Goal: Task Accomplishment & Management: Use online tool/utility

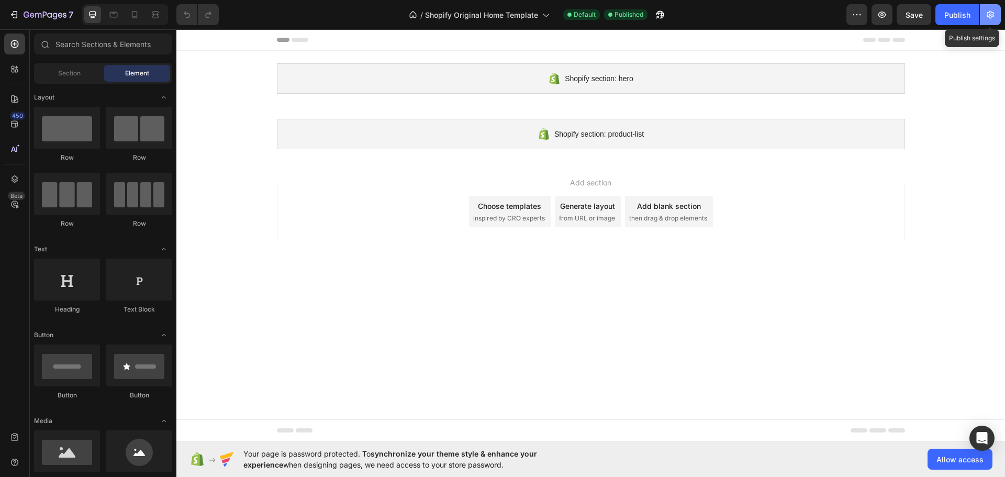
click at [987, 14] on icon "button" at bounding box center [990, 14] width 10 height 10
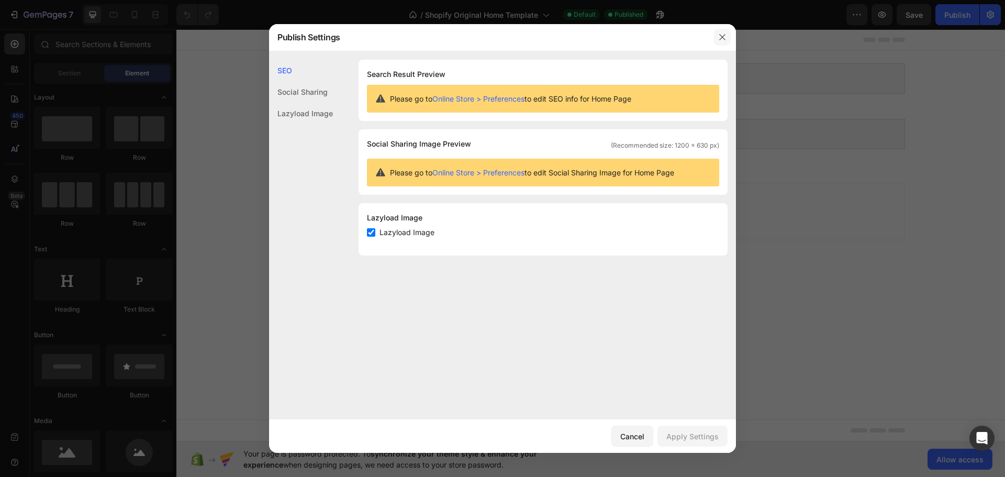
click at [721, 37] on icon "button" at bounding box center [722, 37] width 8 height 8
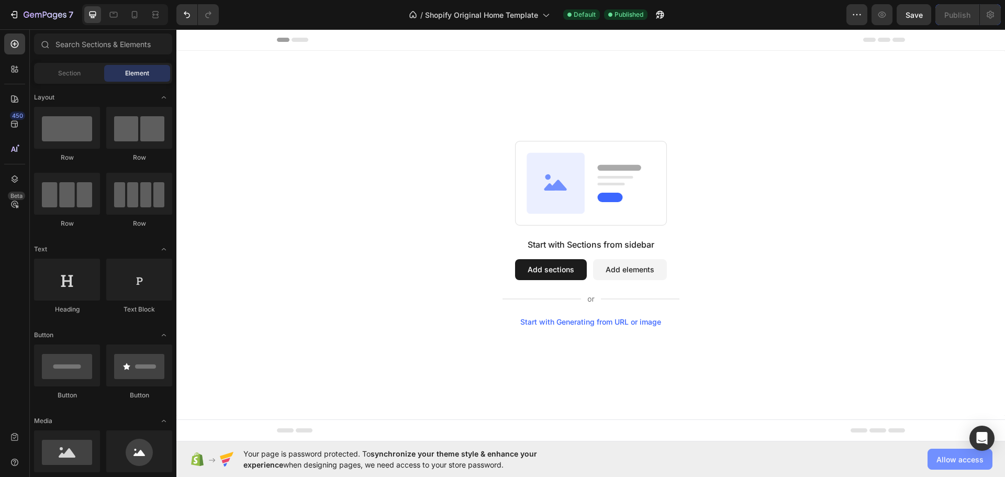
click at [942, 454] on span "Allow access" at bounding box center [959, 459] width 47 height 11
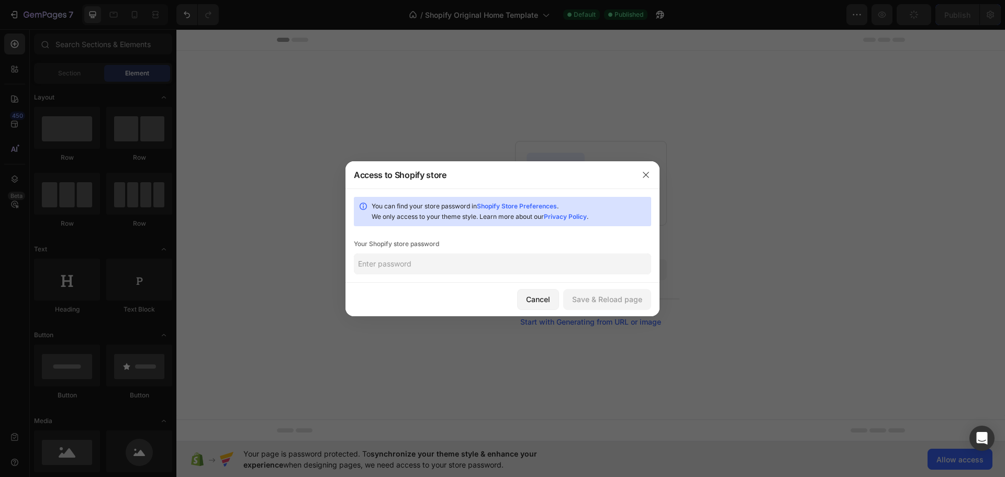
click at [511, 260] on input "text" at bounding box center [502, 263] width 297 height 21
type input "2"
type input "1996"
click at [613, 305] on button "Save & Reload page" at bounding box center [607, 299] width 88 height 21
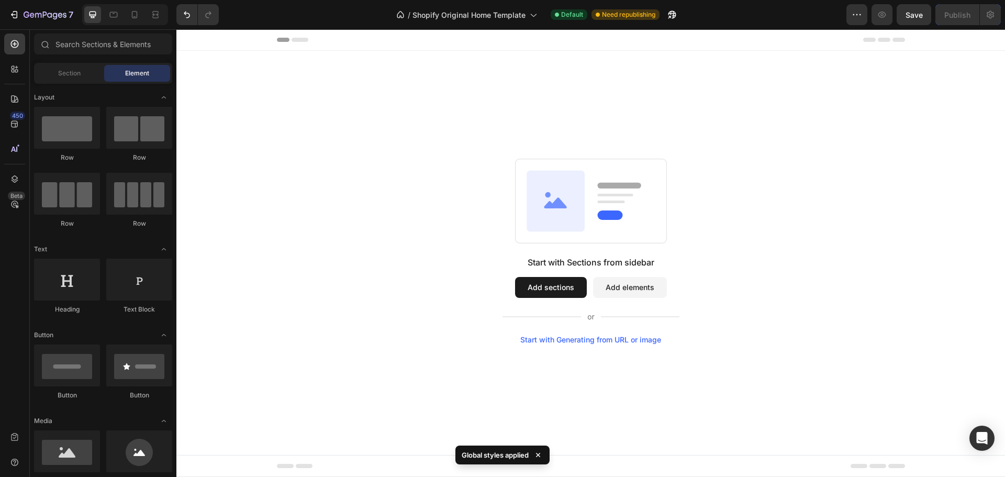
click at [539, 289] on button "Add sections" at bounding box center [551, 287] width 72 height 21
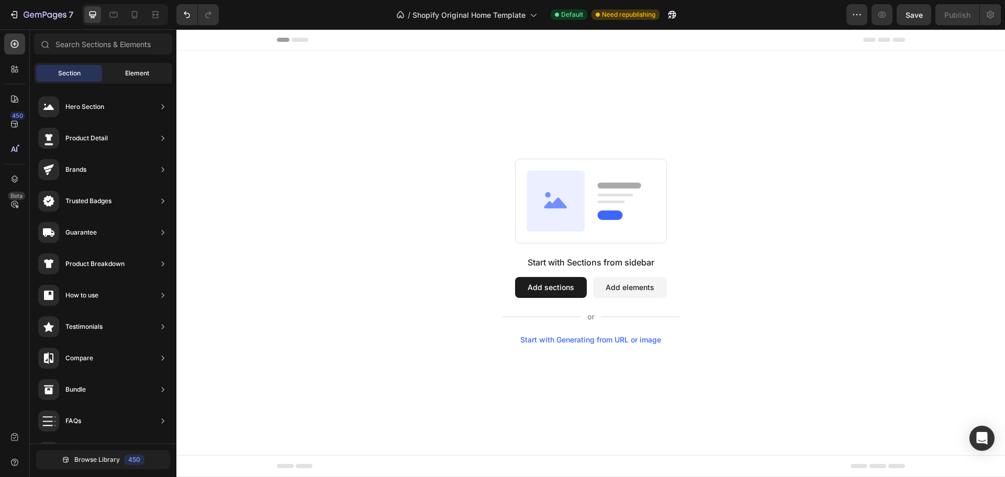
click at [143, 73] on span "Element" at bounding box center [137, 73] width 24 height 9
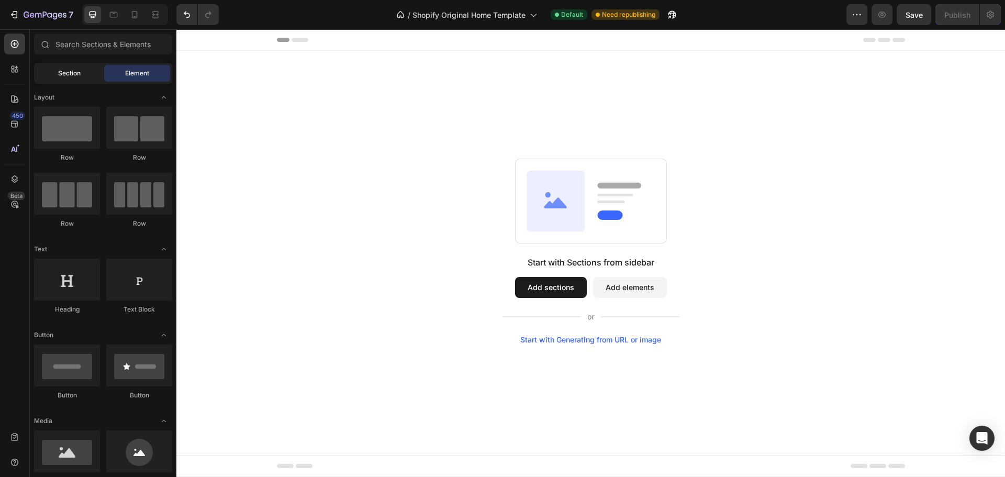
click at [95, 72] on div "Section" at bounding box center [69, 73] width 66 height 17
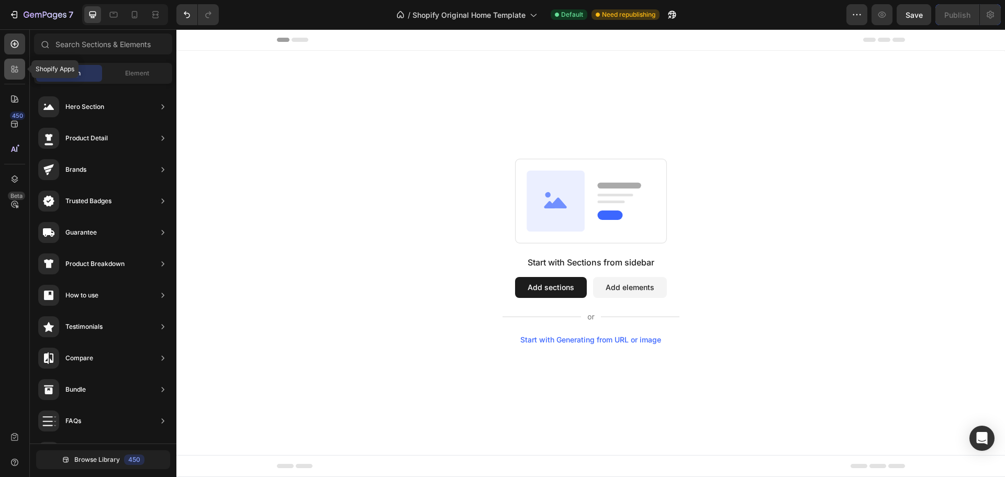
click at [16, 70] on icon at bounding box center [16, 71] width 3 height 3
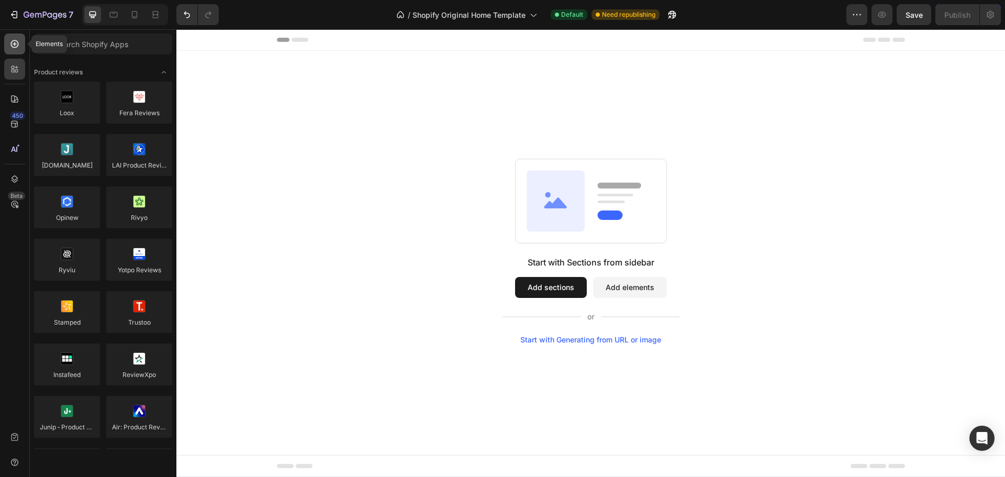
click at [14, 47] on icon at bounding box center [15, 44] width 8 height 8
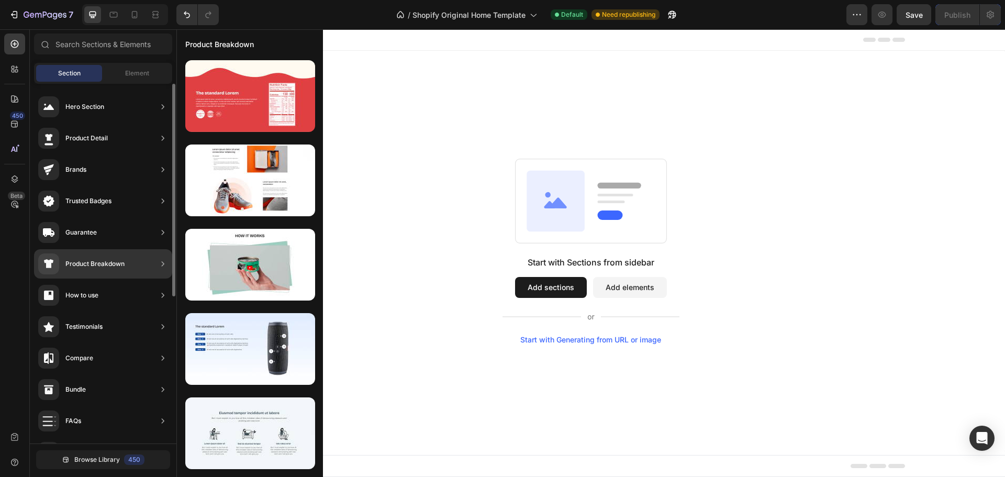
click at [76, 266] on div "Product Breakdown" at bounding box center [94, 264] width 59 height 10
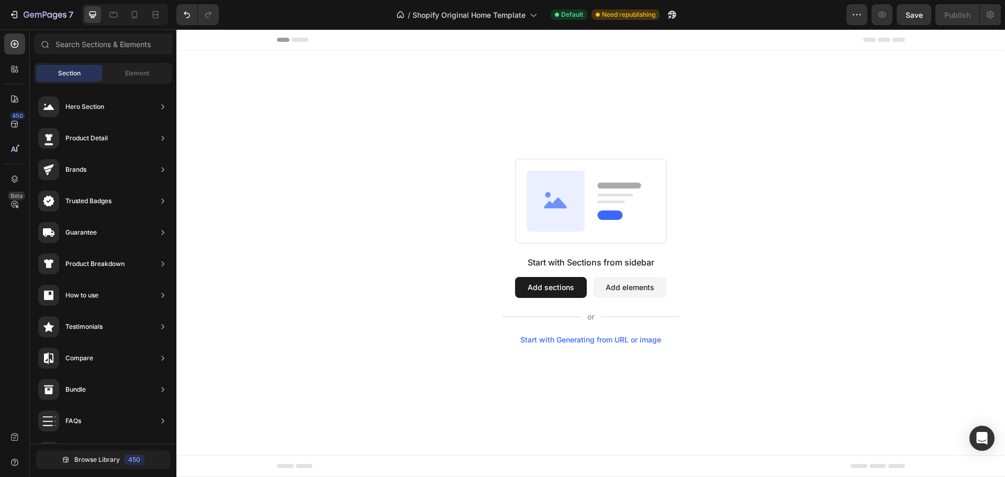
click at [556, 286] on button "Add sections" at bounding box center [551, 287] width 72 height 21
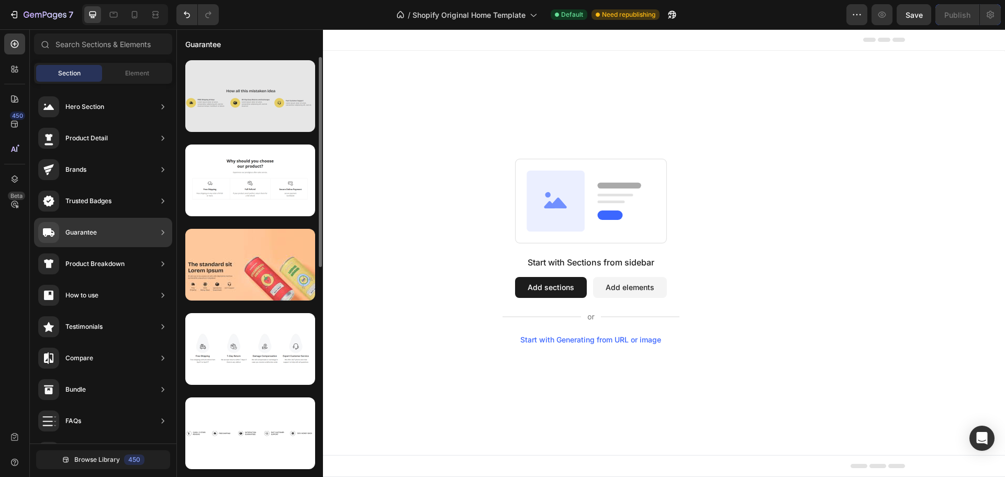
click at [257, 94] on div at bounding box center [250, 96] width 130 height 72
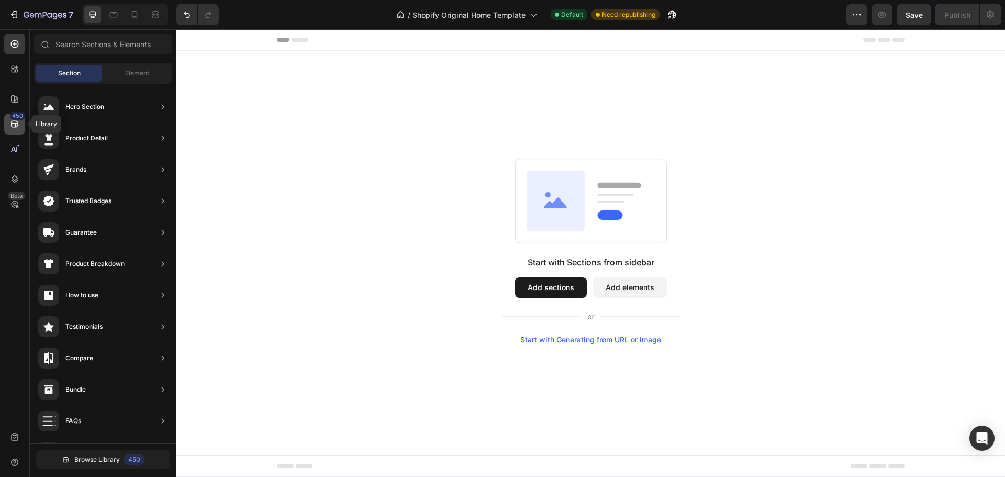
click at [18, 127] on icon at bounding box center [14, 124] width 10 height 10
drag, startPoint x: 15, startPoint y: 124, endPoint x: 4, endPoint y: 32, distance: 92.2
click at [15, 124] on icon at bounding box center [14, 124] width 7 height 7
click at [220, 109] on div "Start with Sections from sidebar Add sections Add elements Start with Generatin…" at bounding box center [590, 251] width 828 height 400
click at [12, 118] on div "450" at bounding box center [17, 115] width 15 height 8
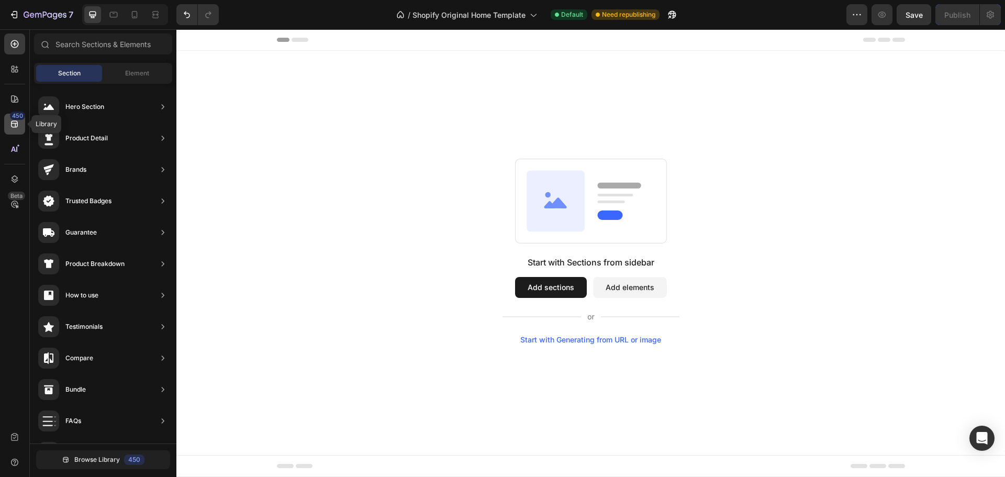
click at [14, 114] on div "450" at bounding box center [17, 115] width 15 height 8
click at [14, 120] on icon at bounding box center [14, 124] width 10 height 10
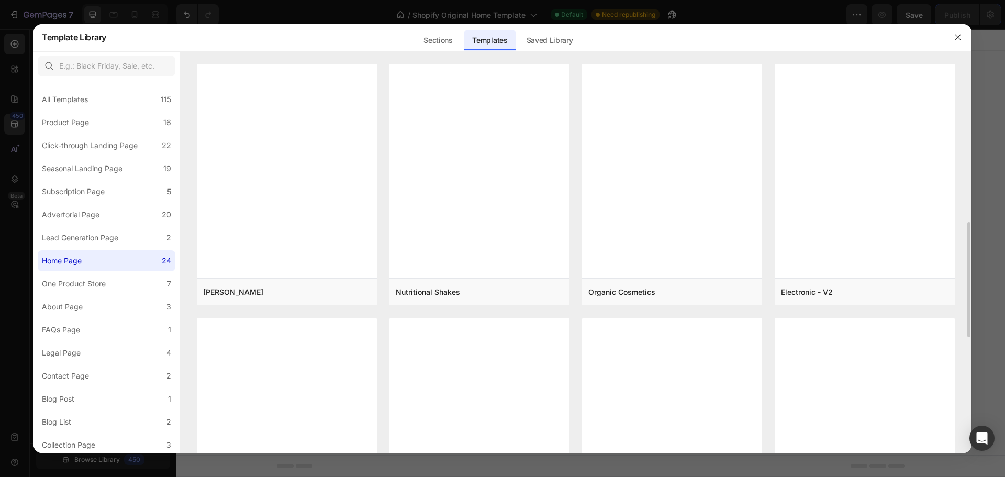
scroll to position [535, 0]
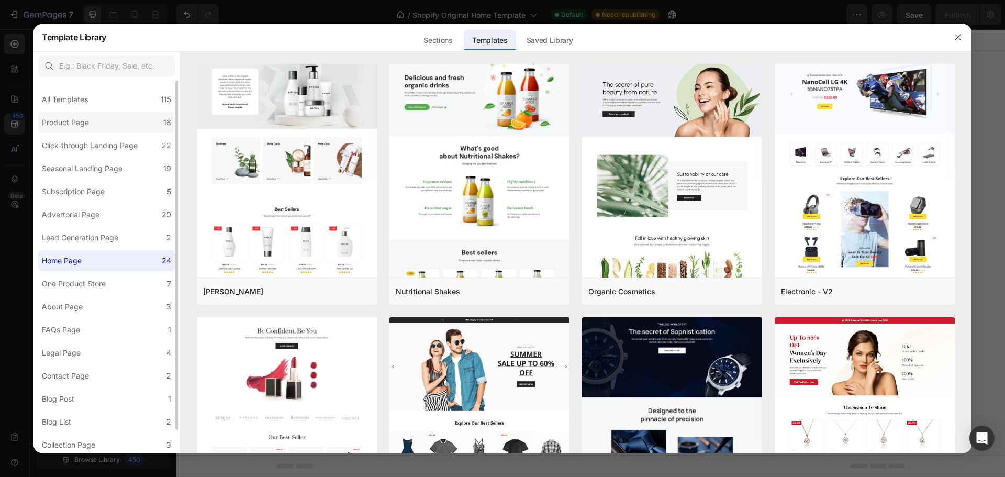
click at [118, 124] on label "Product Page 16" at bounding box center [107, 122] width 138 height 21
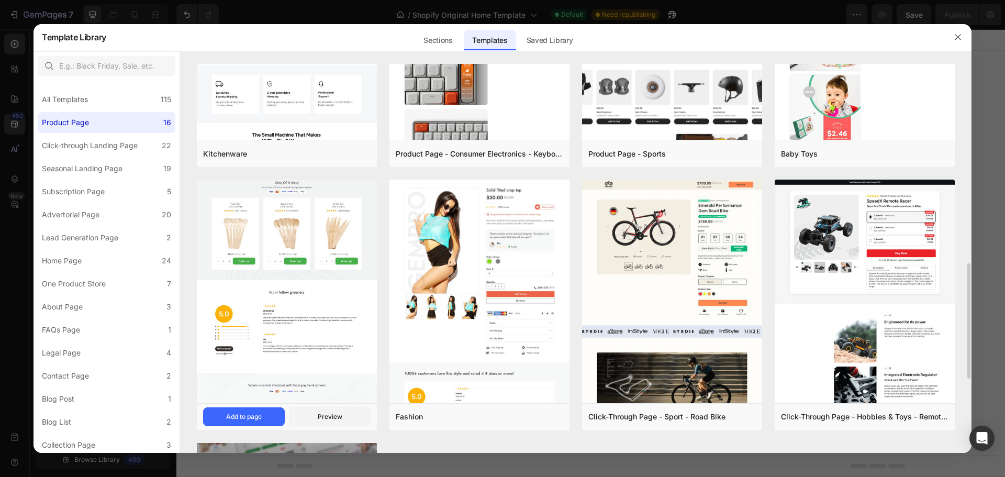
scroll to position [674, 0]
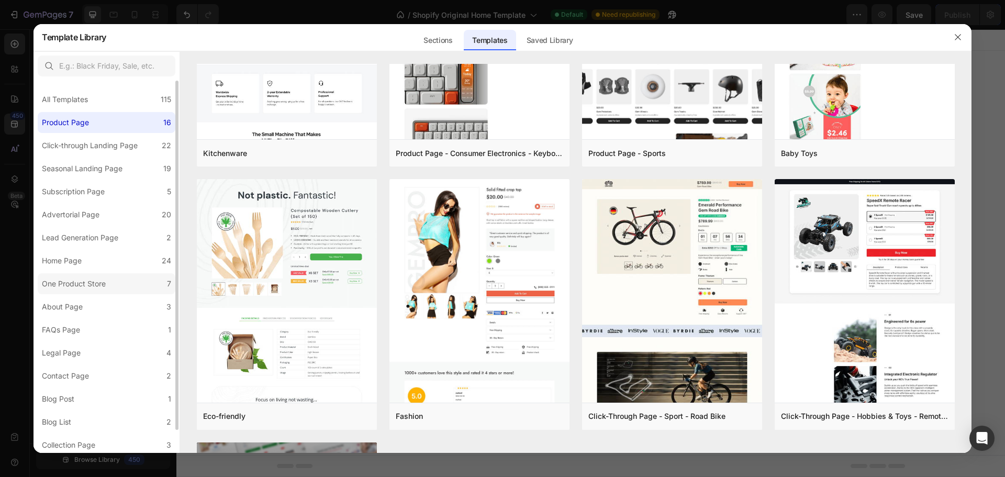
click at [135, 279] on label "One Product Store 7" at bounding box center [107, 283] width 138 height 21
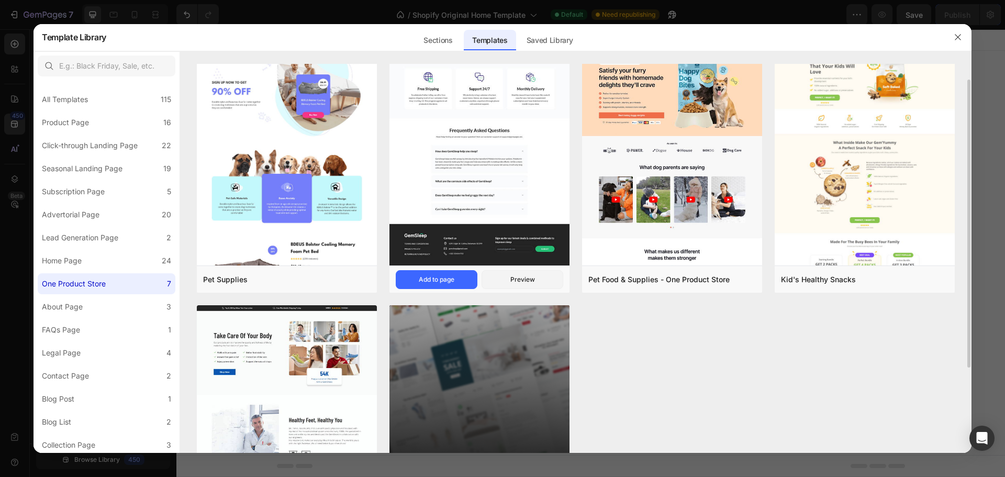
scroll to position [0, 0]
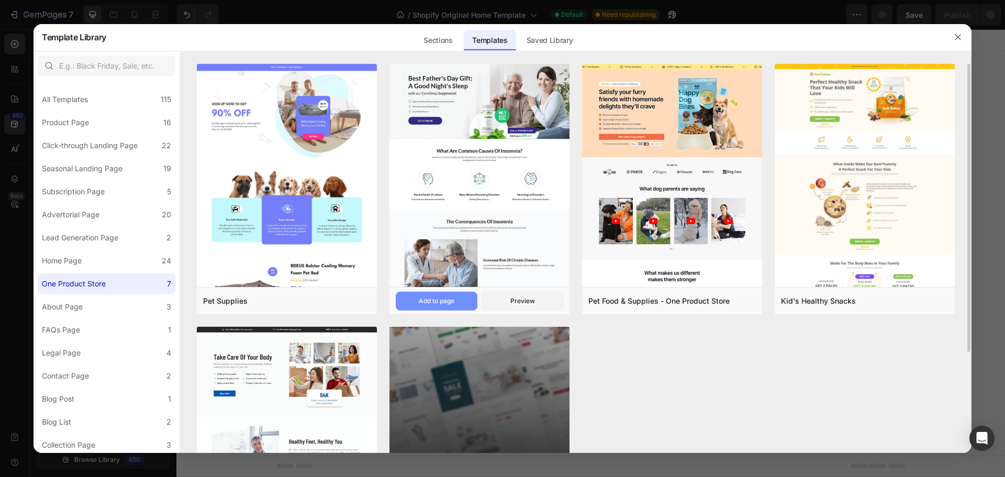
click at [438, 301] on div "Add to page" at bounding box center [437, 300] width 36 height 9
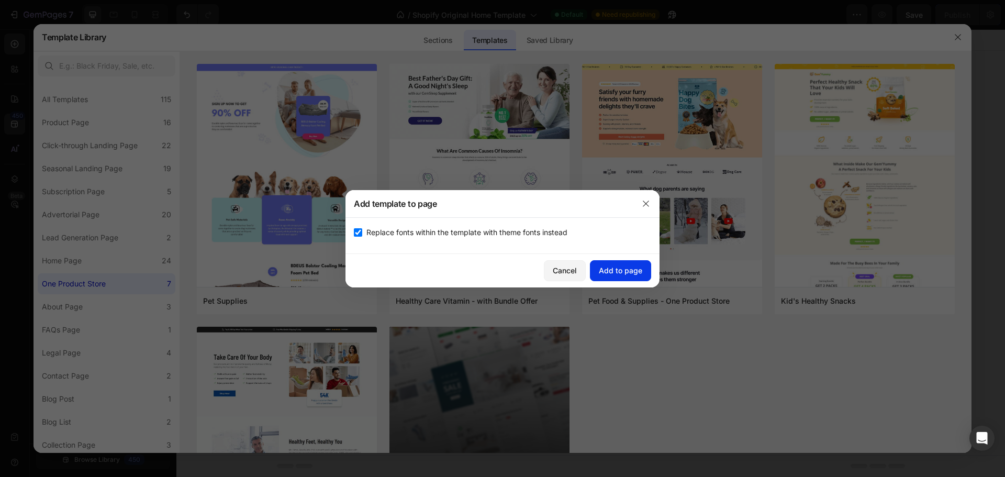
click at [608, 274] on div "Add to page" at bounding box center [620, 270] width 43 height 11
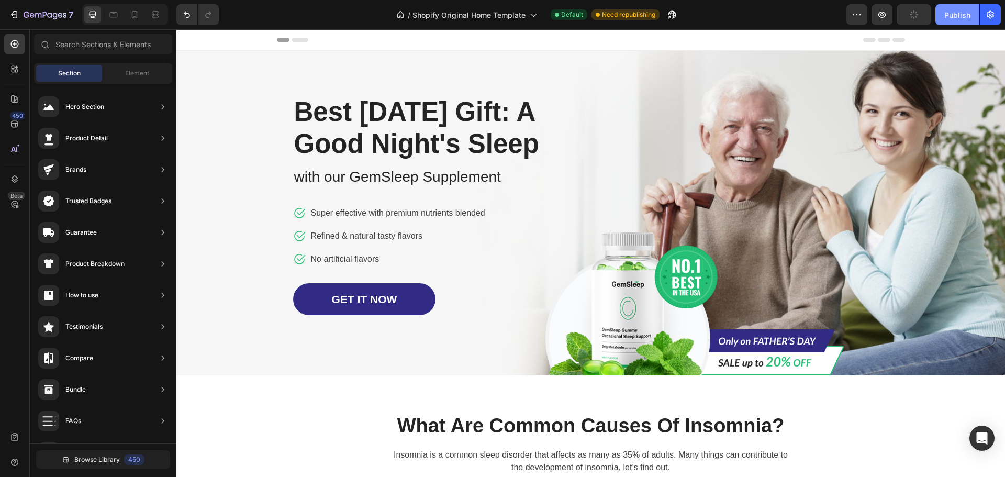
click at [965, 15] on div "Publish" at bounding box center [957, 14] width 26 height 11
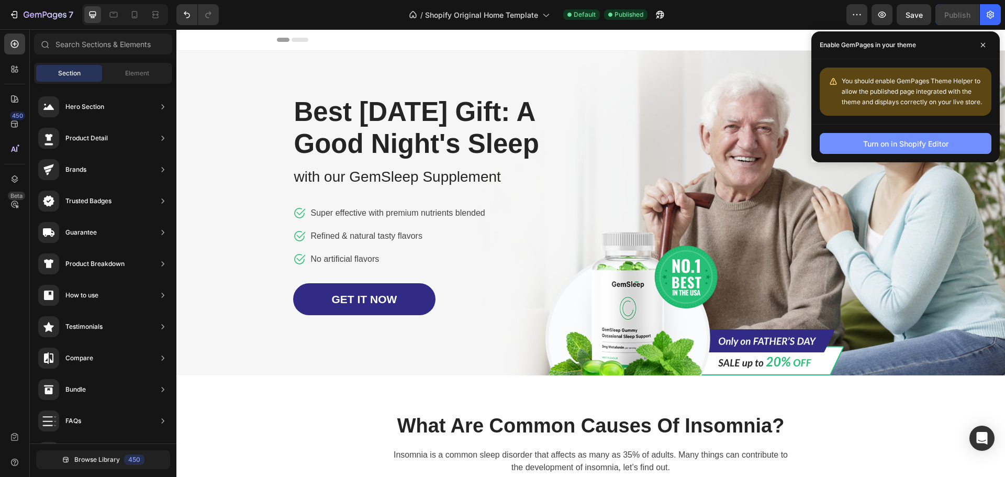
click at [899, 148] on div "Turn on in Shopify Editor" at bounding box center [905, 143] width 85 height 11
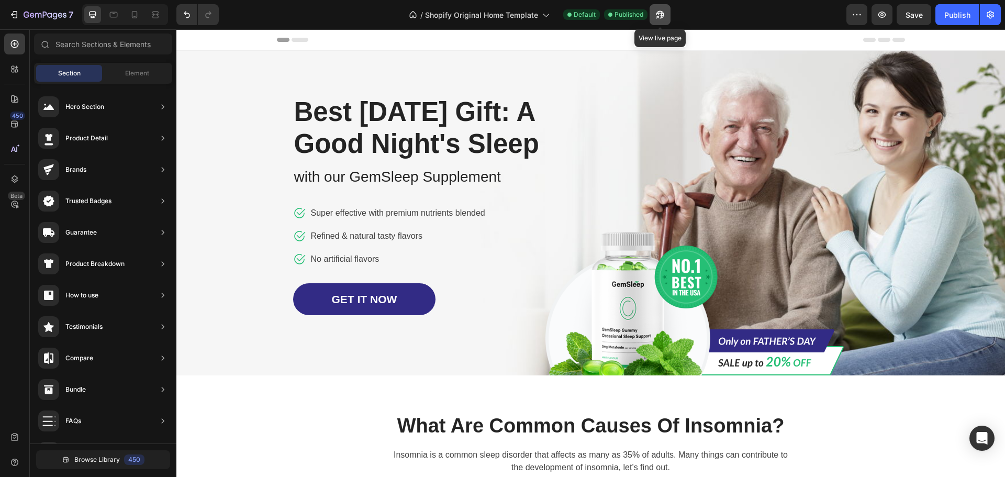
click at [657, 18] on icon "button" at bounding box center [657, 17] width 3 height 3
click at [991, 13] on icon "button" at bounding box center [990, 14] width 10 height 10
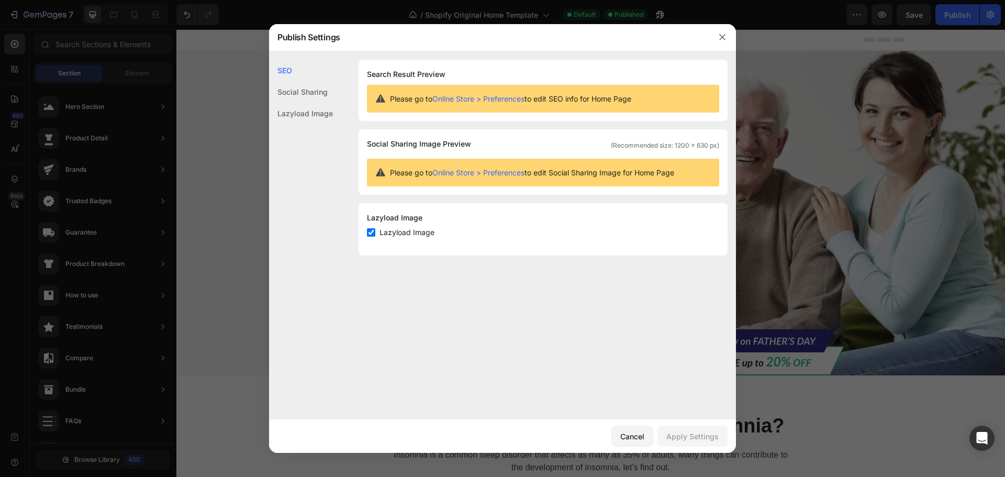
click at [294, 97] on div "Social Sharing" at bounding box center [301, 91] width 64 height 21
click at [295, 119] on div "Lazyload Image" at bounding box center [301, 113] width 64 height 21
click at [725, 32] on button "button" at bounding box center [722, 37] width 17 height 17
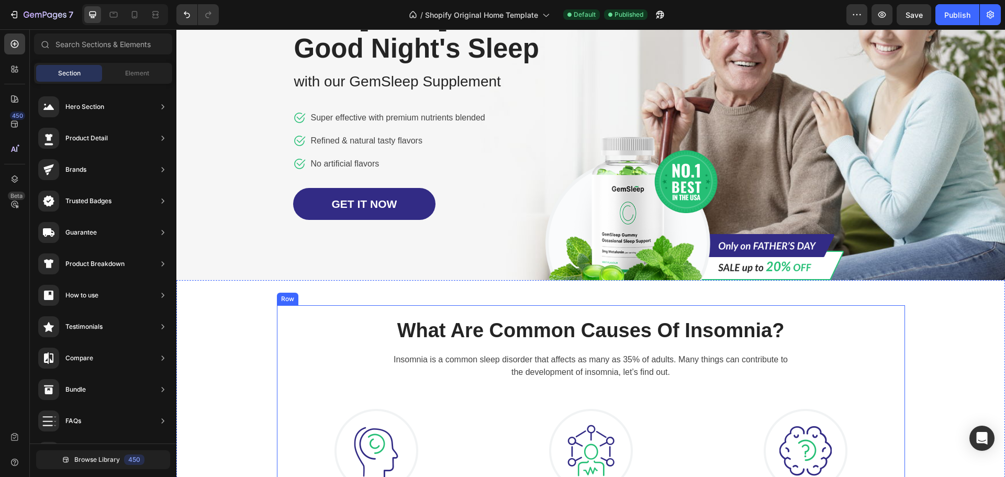
scroll to position [310, 0]
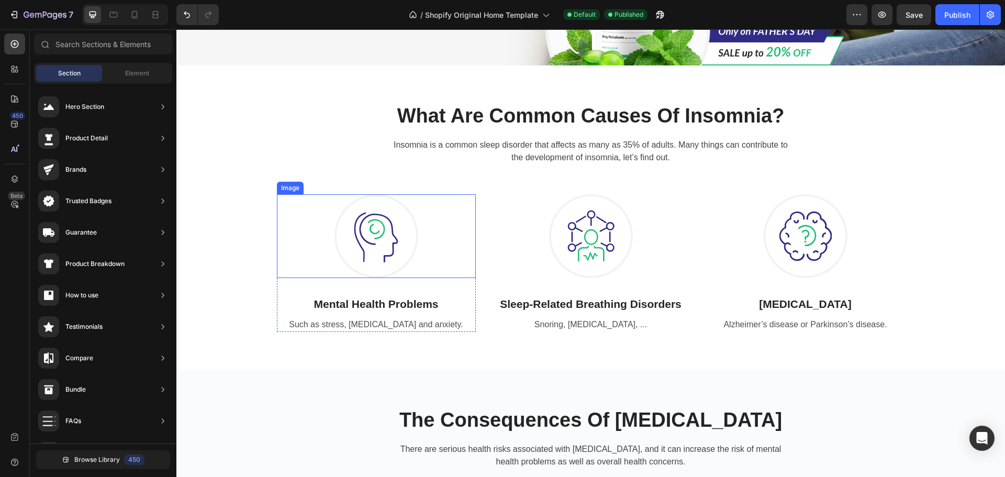
click at [400, 252] on img at bounding box center [376, 236] width 84 height 84
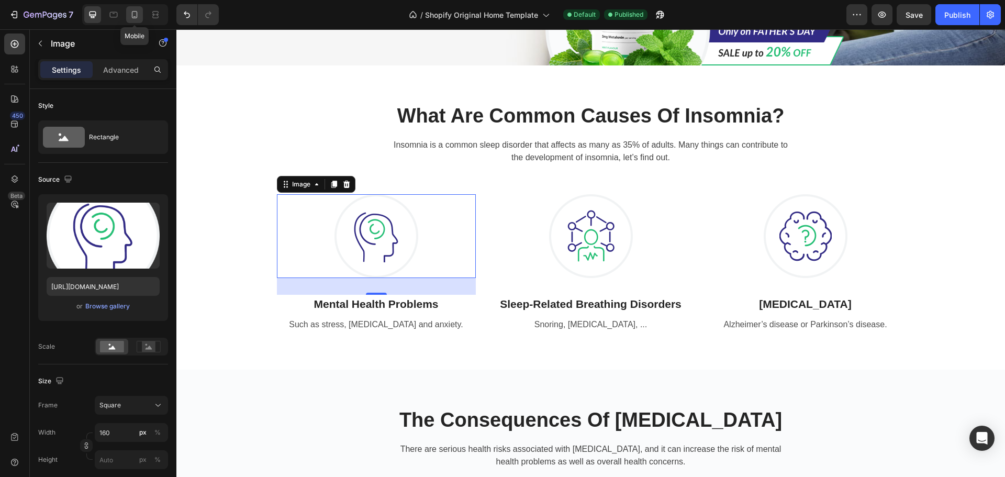
click at [137, 15] on icon at bounding box center [135, 14] width 6 height 7
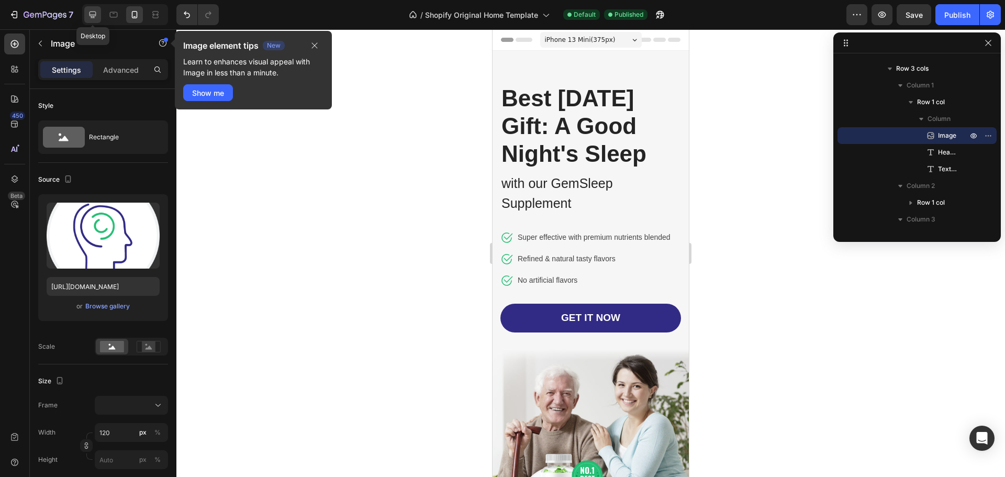
click at [89, 10] on icon at bounding box center [92, 14] width 10 height 10
type input "160"
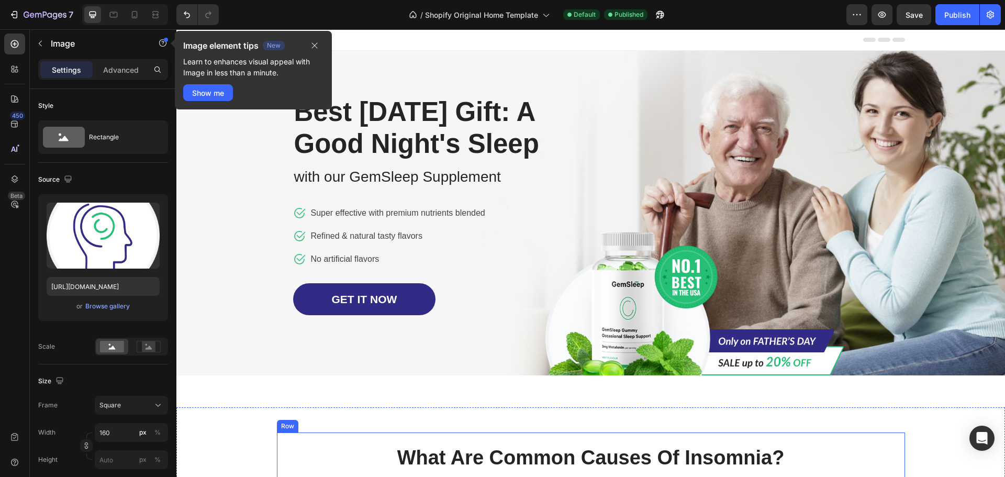
scroll to position [470, 0]
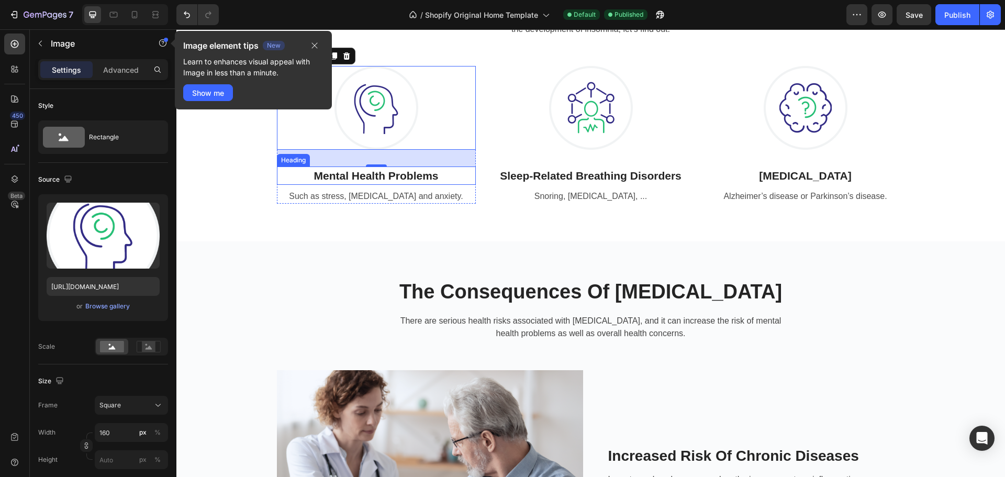
click at [469, 180] on p "Mental Health Problems" at bounding box center [376, 175] width 197 height 17
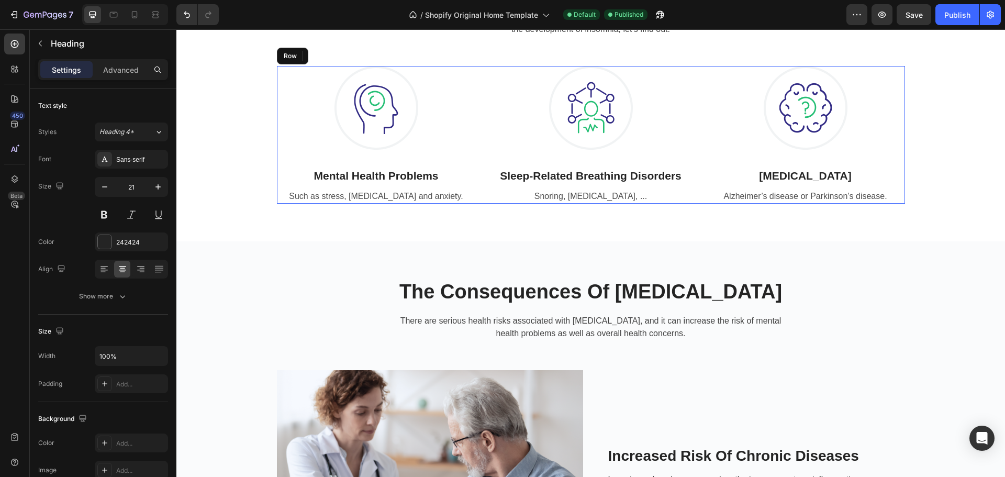
click at [482, 92] on div "Image Mental Health Problems Heading 8 Such as stress, [MEDICAL_DATA] and anxie…" at bounding box center [591, 135] width 628 height 138
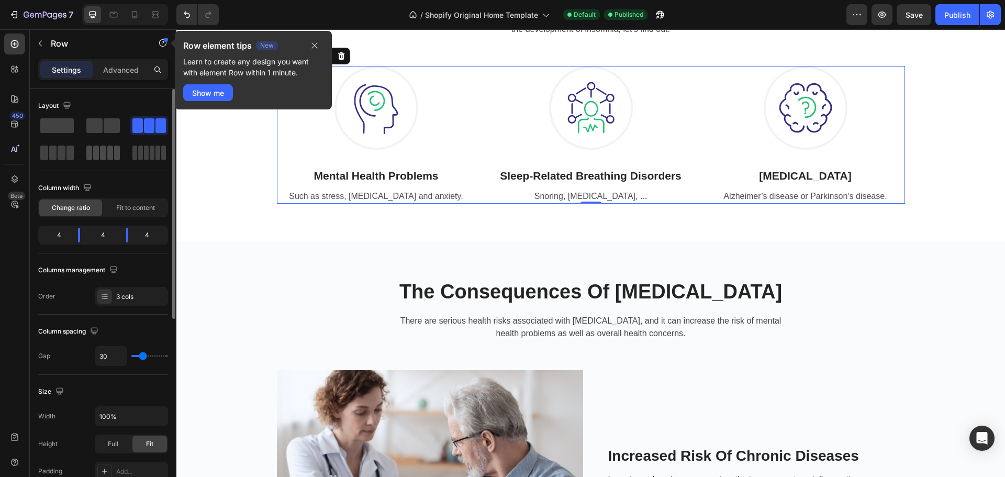
click at [109, 147] on span at bounding box center [110, 152] width 6 height 15
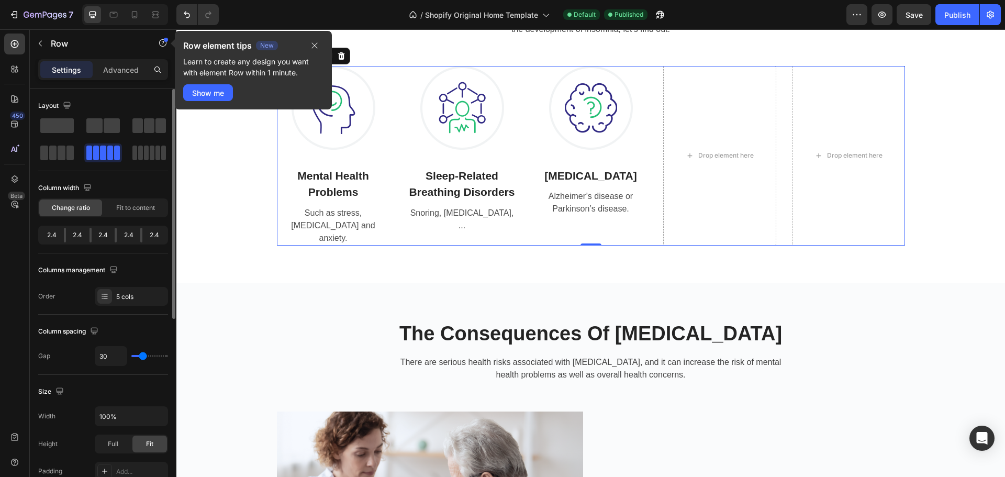
click at [109, 147] on span at bounding box center [110, 152] width 6 height 15
click at [317, 45] on icon "button" at bounding box center [314, 45] width 8 height 8
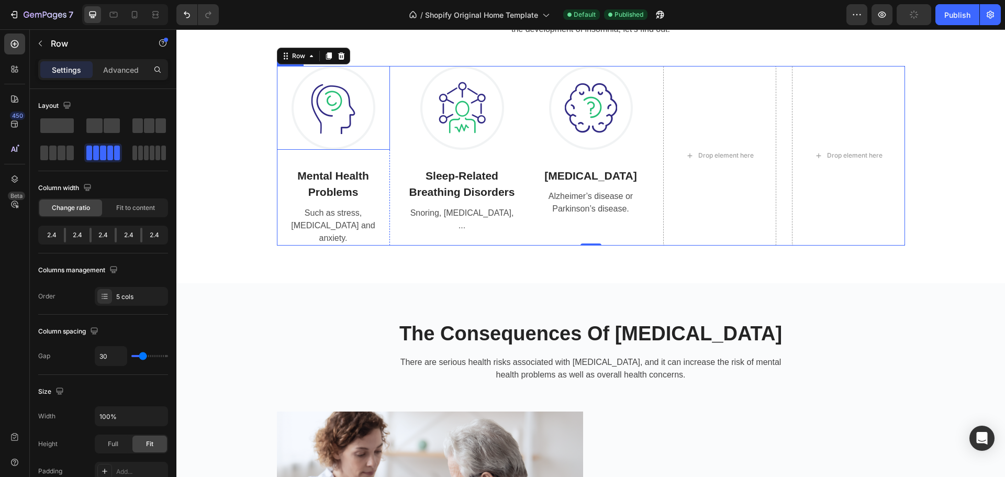
click at [339, 87] on img at bounding box center [334, 108] width 84 height 84
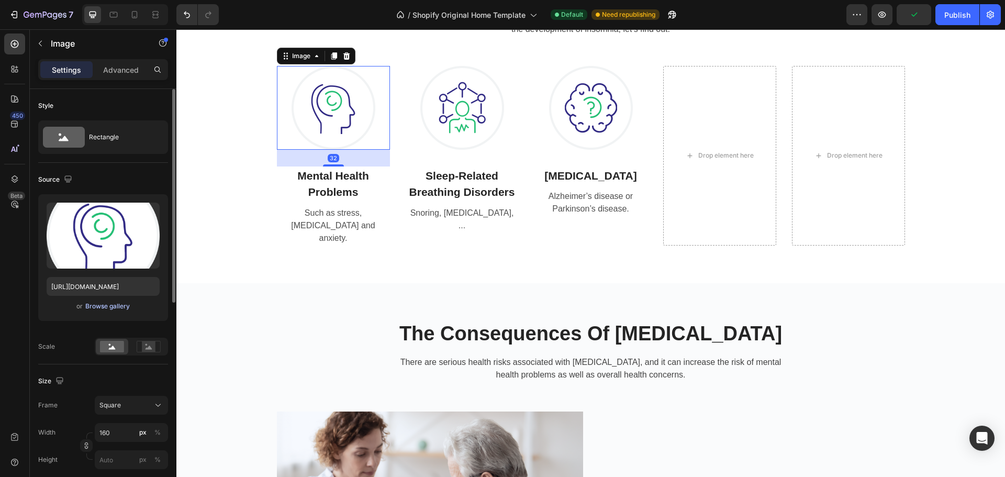
click at [102, 305] on div "Browse gallery" at bounding box center [107, 305] width 44 height 9
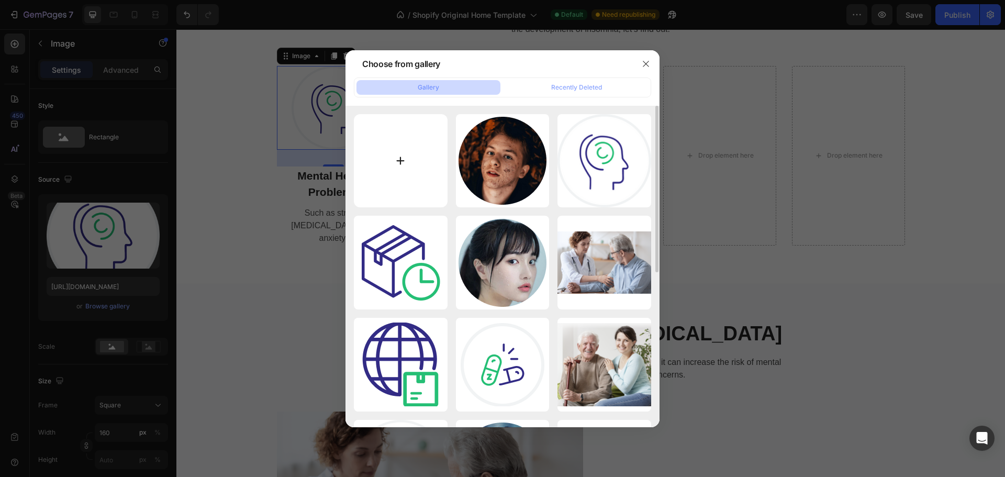
click at [370, 142] on input "file" at bounding box center [401, 161] width 94 height 94
type input "C:\fakepath\imgi_18_bamboo-icon4.png"
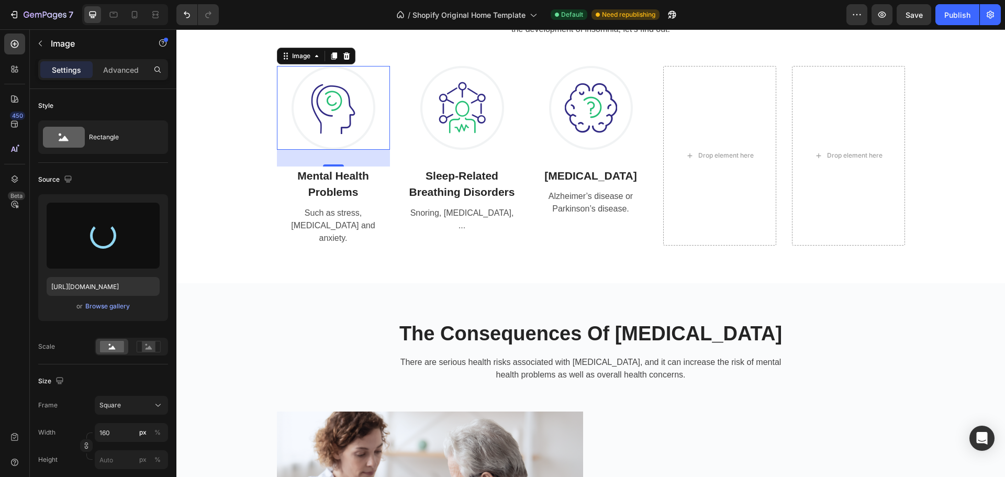
type input "[URL][DOMAIN_NAME]"
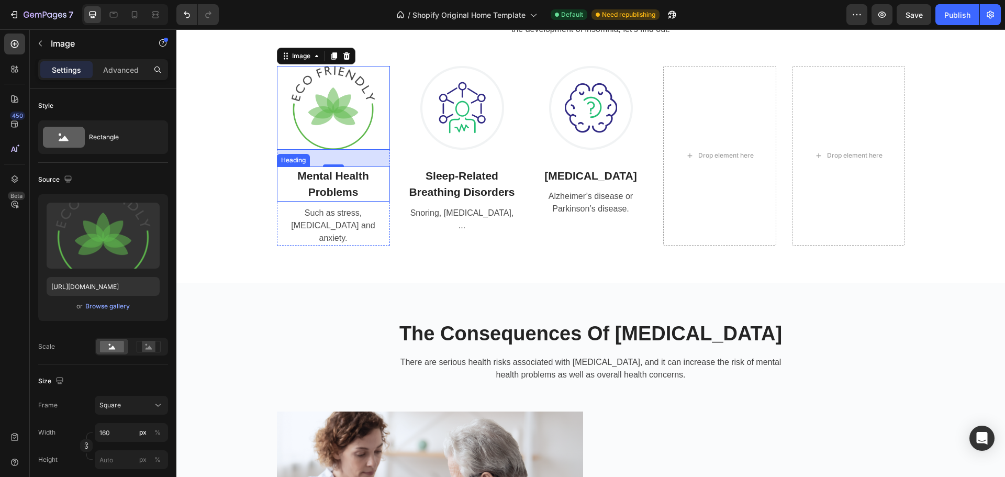
click at [353, 176] on p "Mental Health Problems" at bounding box center [333, 183] width 111 height 33
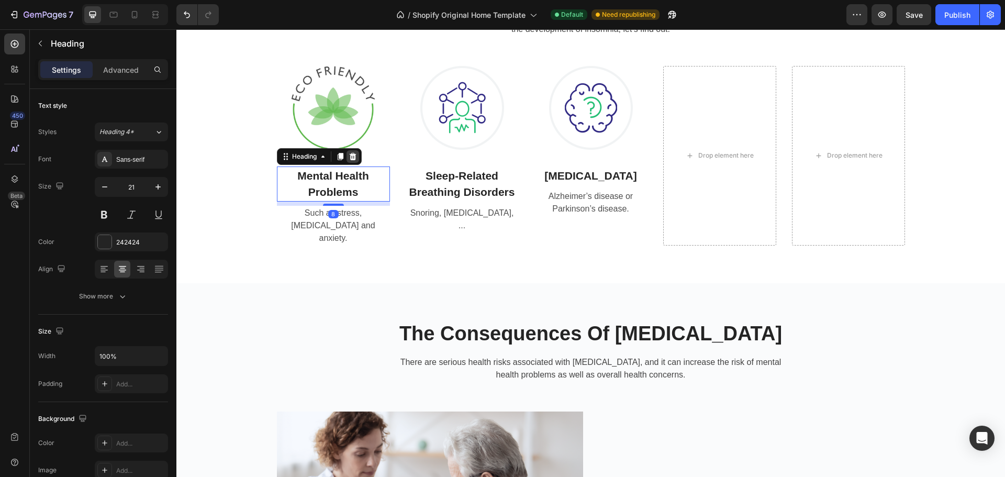
click at [349, 156] on icon at bounding box center [352, 156] width 7 height 7
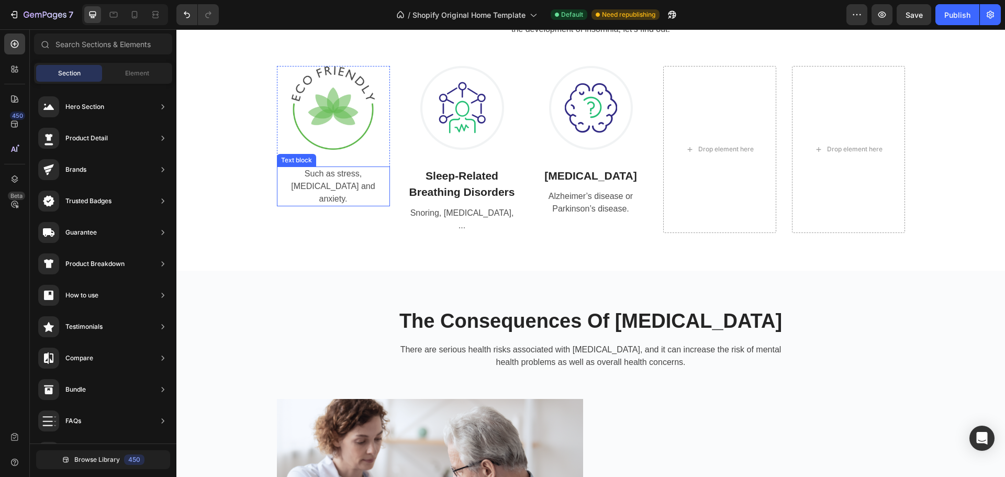
click at [346, 168] on p "Such as stress, [MEDICAL_DATA] and anxiety." at bounding box center [333, 186] width 111 height 38
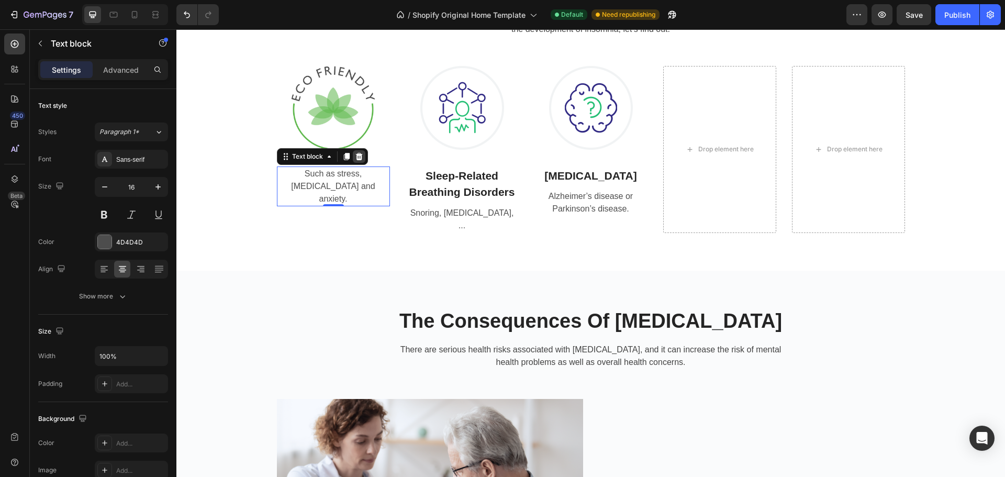
click at [355, 160] on icon at bounding box center [359, 156] width 8 height 8
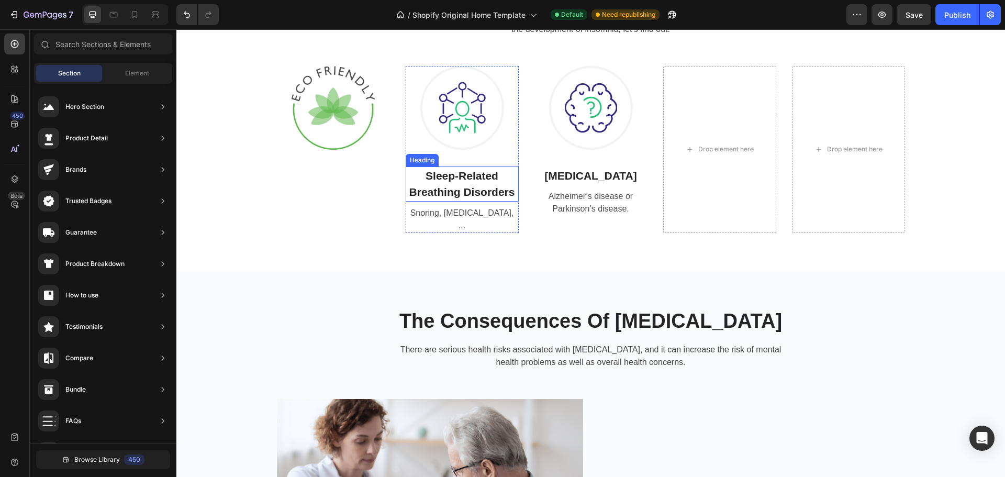
click at [465, 196] on p "Sleep-Related Breathing Disorders" at bounding box center [462, 183] width 111 height 33
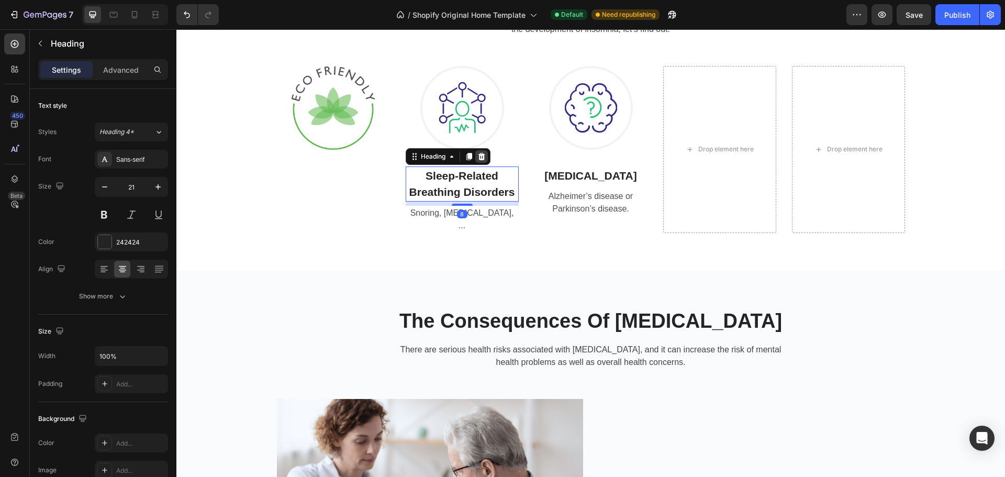
click at [477, 155] on icon at bounding box center [481, 156] width 8 height 8
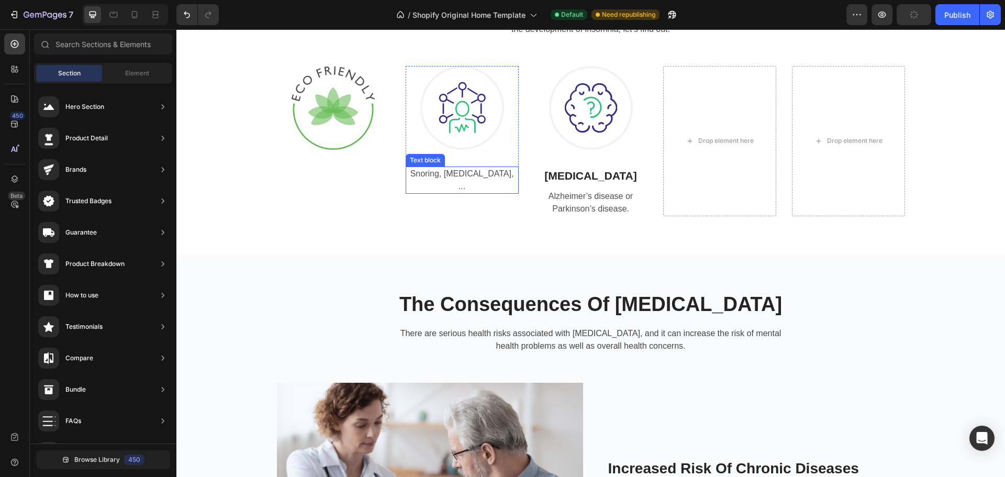
click at [476, 169] on p "Snoring, [MEDICAL_DATA], ..." at bounding box center [462, 179] width 111 height 25
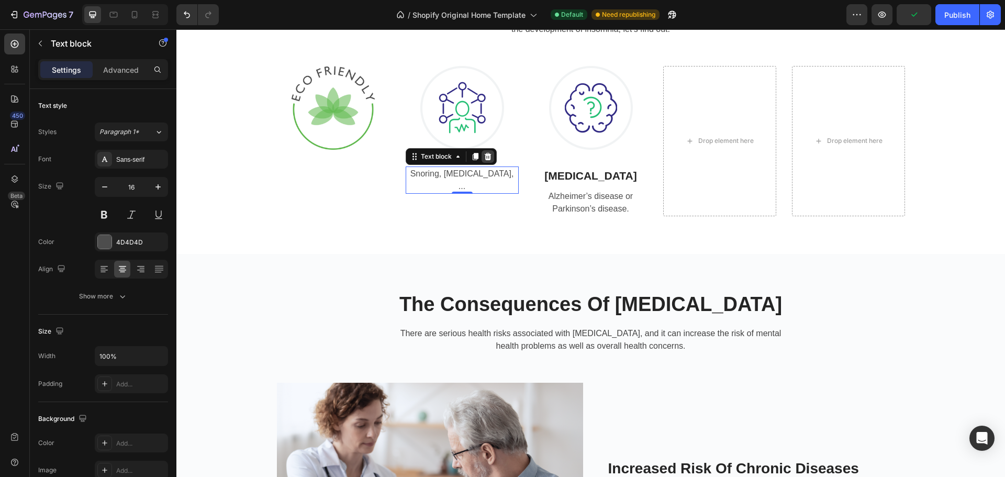
click at [484, 155] on icon at bounding box center [487, 156] width 7 height 7
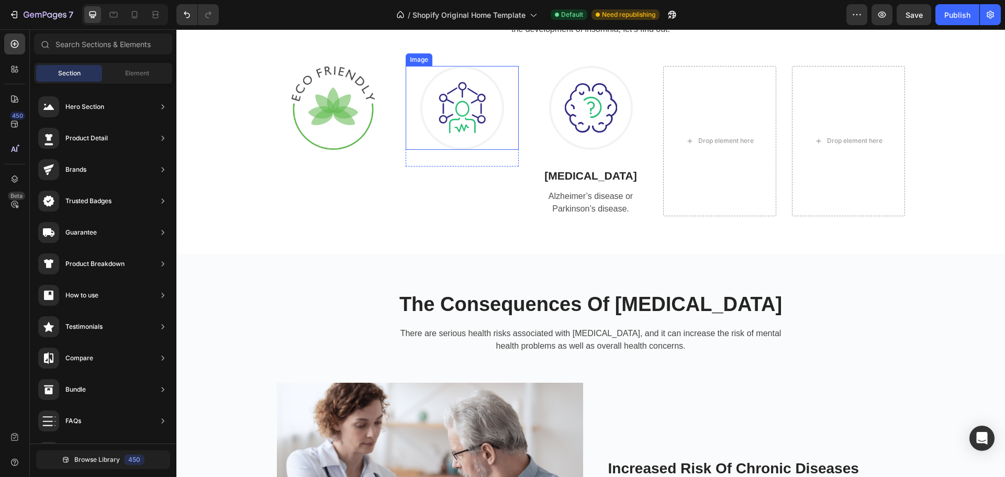
click at [467, 122] on img at bounding box center [462, 108] width 84 height 84
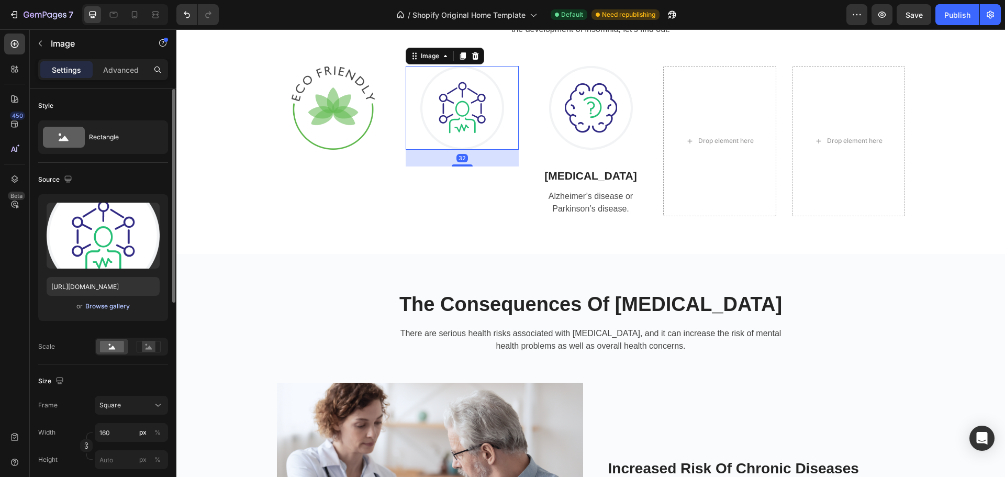
click at [122, 306] on div "Browse gallery" at bounding box center [107, 305] width 44 height 9
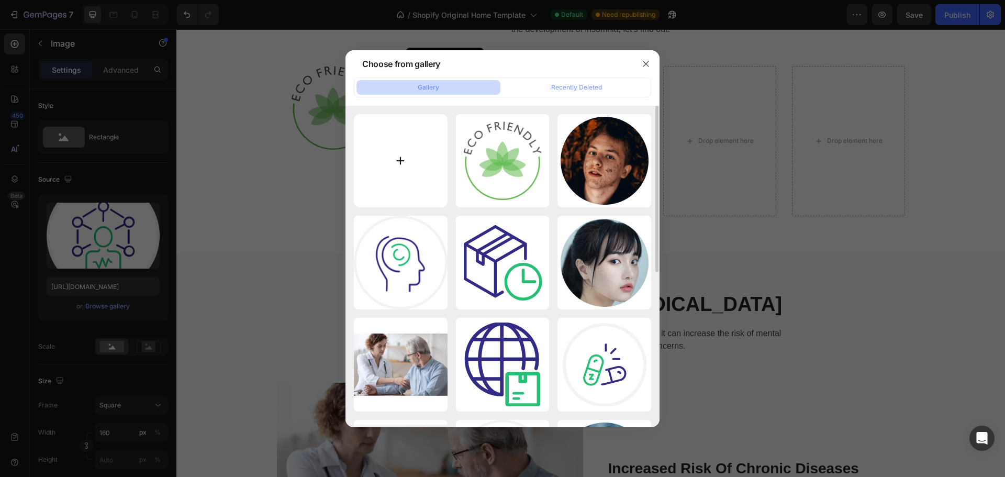
click at [384, 163] on input "file" at bounding box center [401, 161] width 94 height 94
type input "C:\fakepath\imgi_19_bamboo-icon5.png"
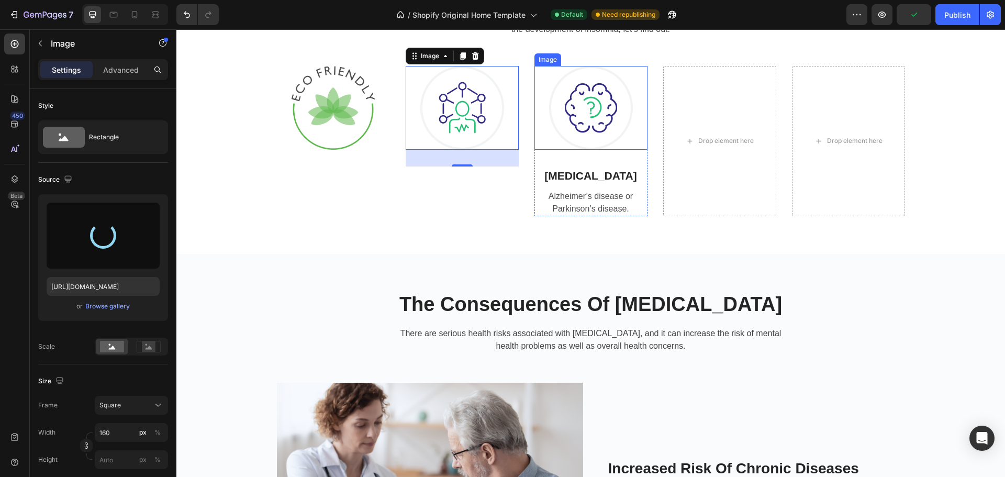
type input "[URL][DOMAIN_NAME]"
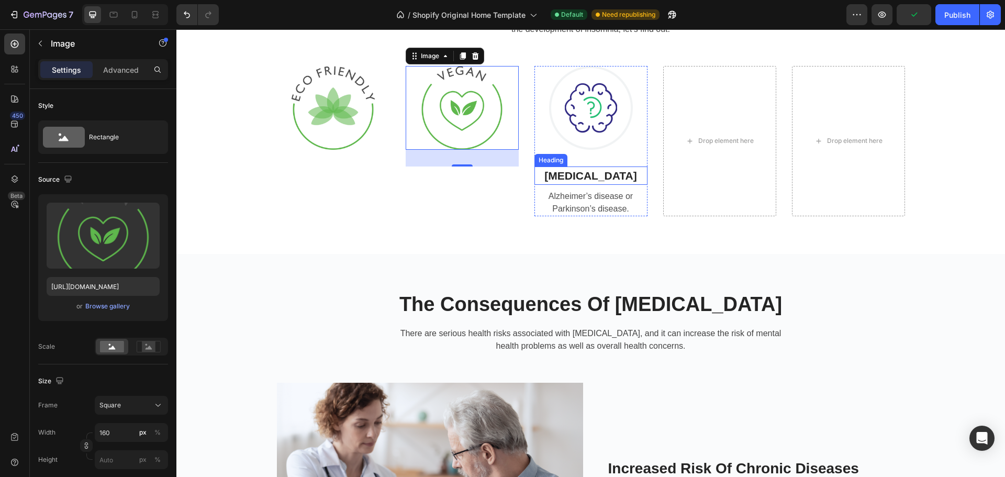
click at [609, 176] on p "[MEDICAL_DATA]" at bounding box center [590, 175] width 111 height 17
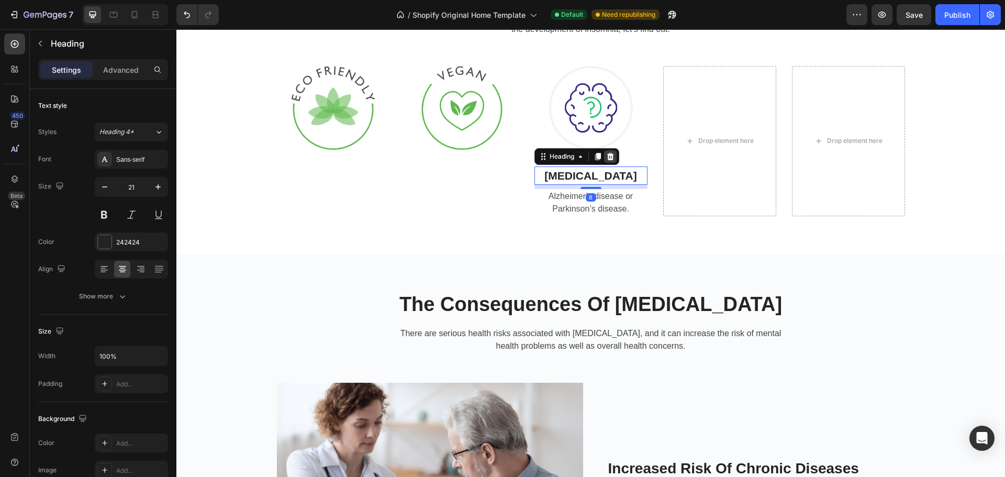
click at [608, 152] on icon at bounding box center [610, 156] width 8 height 8
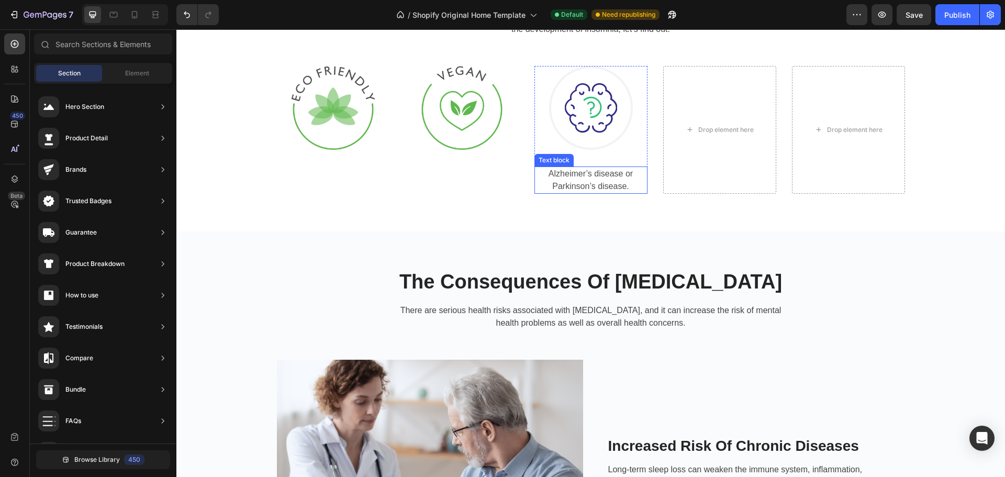
click at [608, 167] on p "Alzheimer’s disease or Parkinson’s disease." at bounding box center [590, 179] width 111 height 25
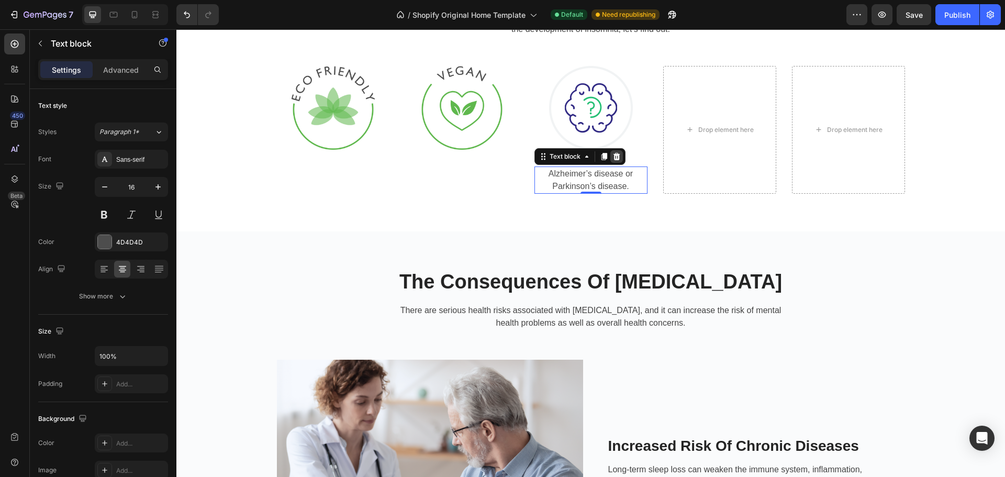
click at [613, 155] on icon at bounding box center [616, 156] width 7 height 7
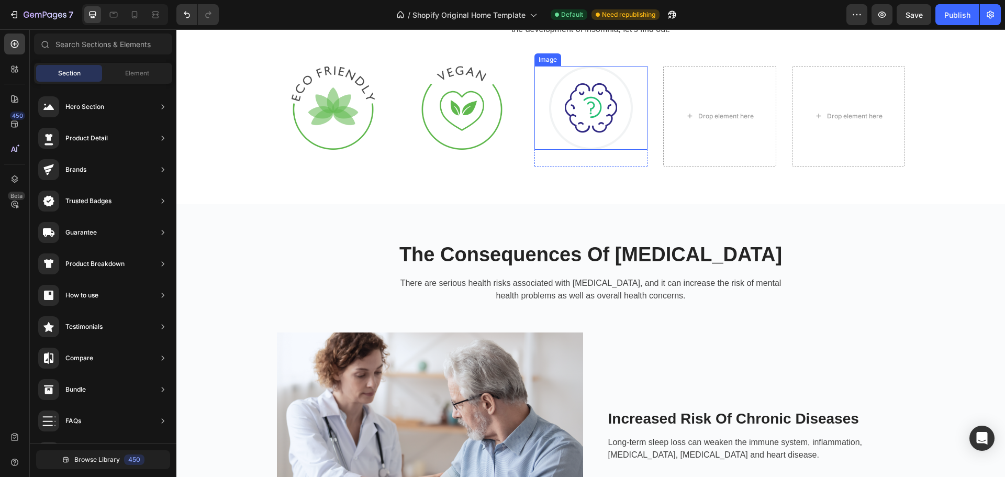
click at [588, 95] on img at bounding box center [591, 108] width 84 height 84
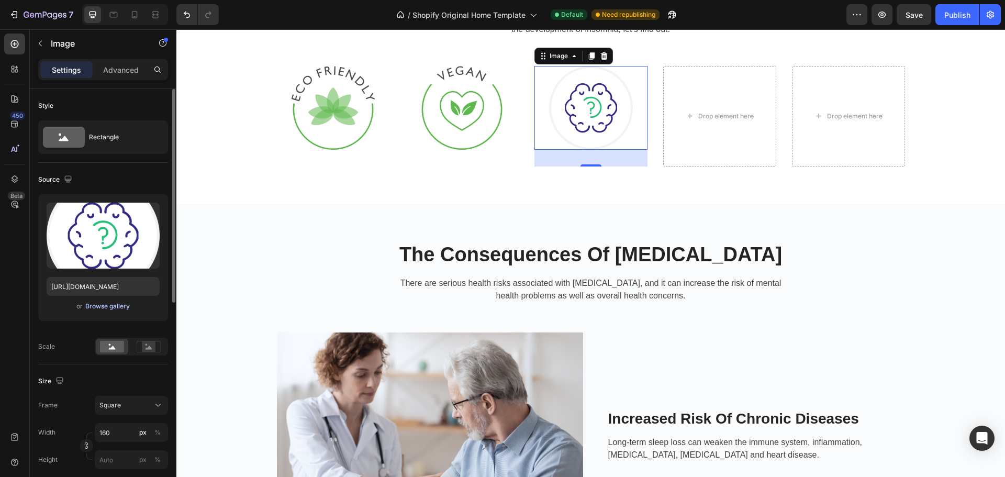
click at [105, 305] on div "Browse gallery" at bounding box center [107, 305] width 44 height 9
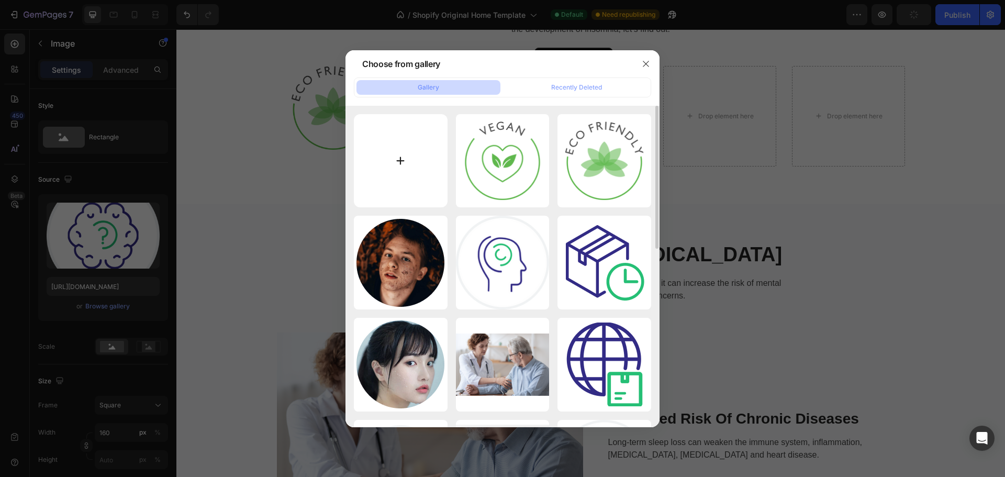
click at [396, 122] on input "file" at bounding box center [401, 161] width 94 height 94
type input "C:\fakepath\imgi_16_bamboo-icon2.png"
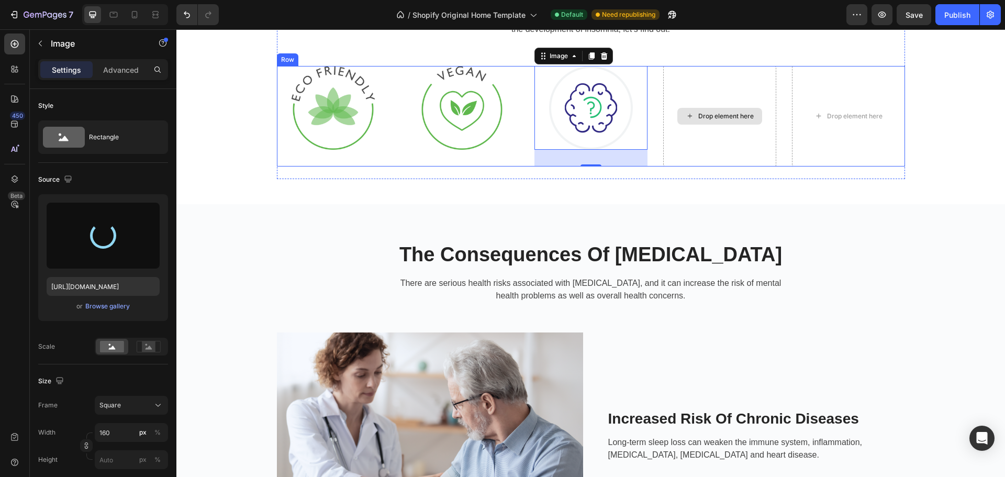
type input "[URL][DOMAIN_NAME]"
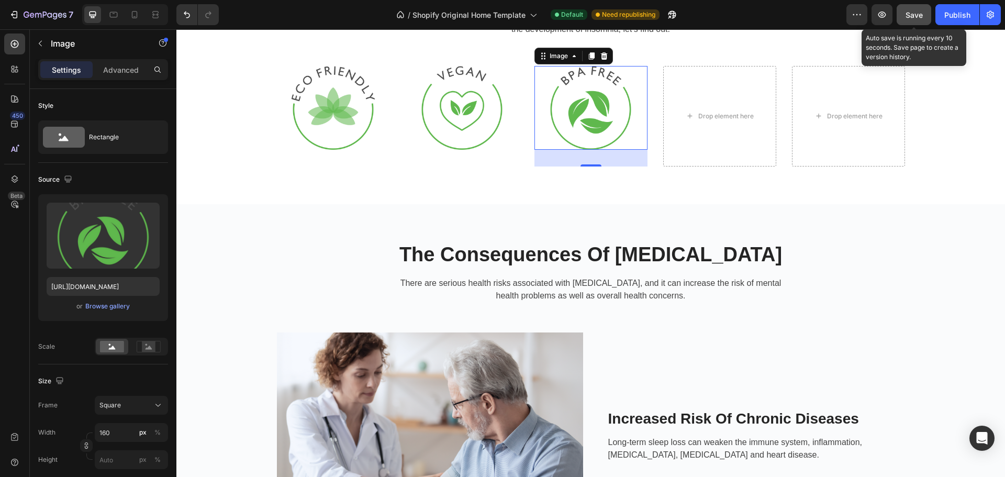
click at [911, 9] on div "Save" at bounding box center [913, 14] width 17 height 11
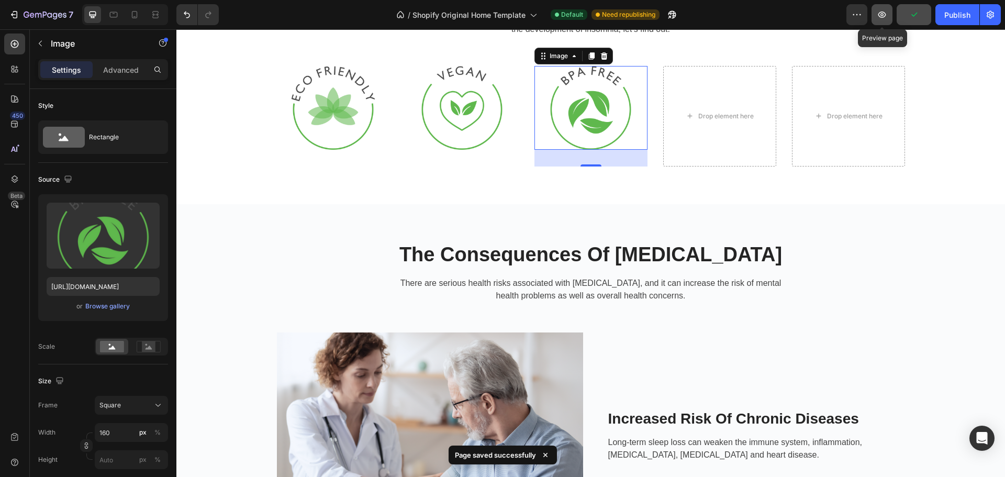
click at [883, 11] on icon "button" at bounding box center [882, 14] width 10 height 10
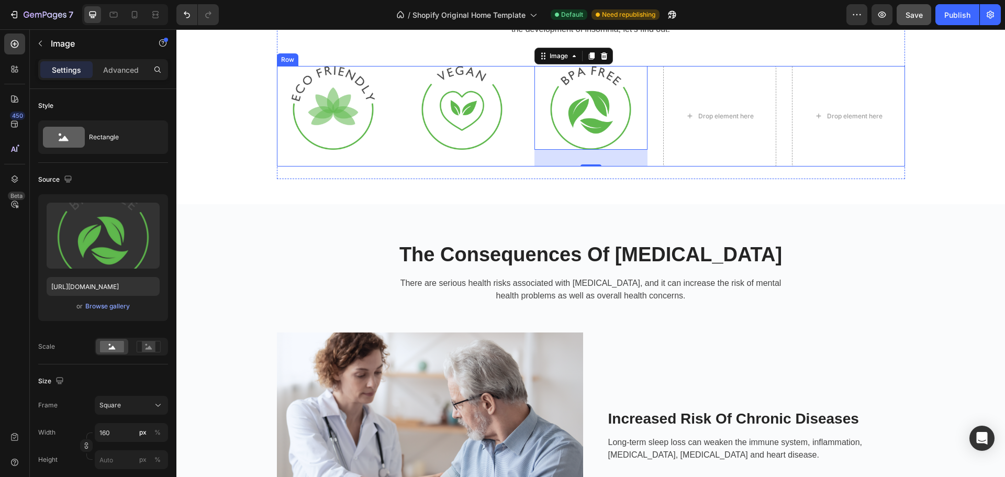
scroll to position [353, 0]
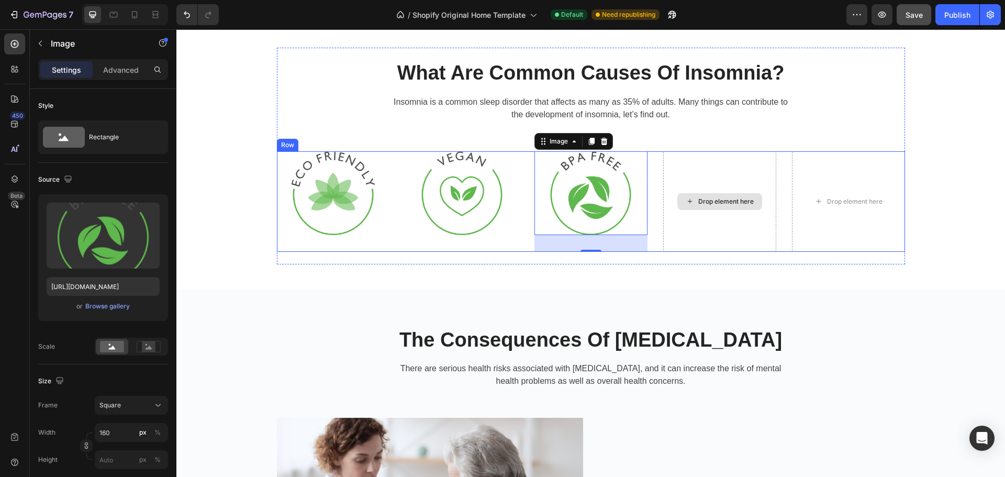
click at [704, 213] on div "Drop element here" at bounding box center [719, 201] width 113 height 100
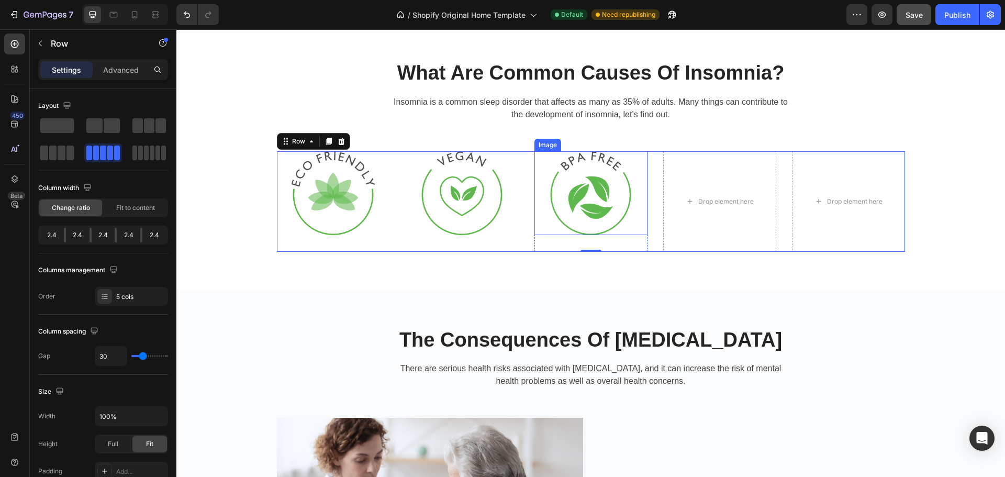
click at [587, 211] on img at bounding box center [591, 193] width 84 height 84
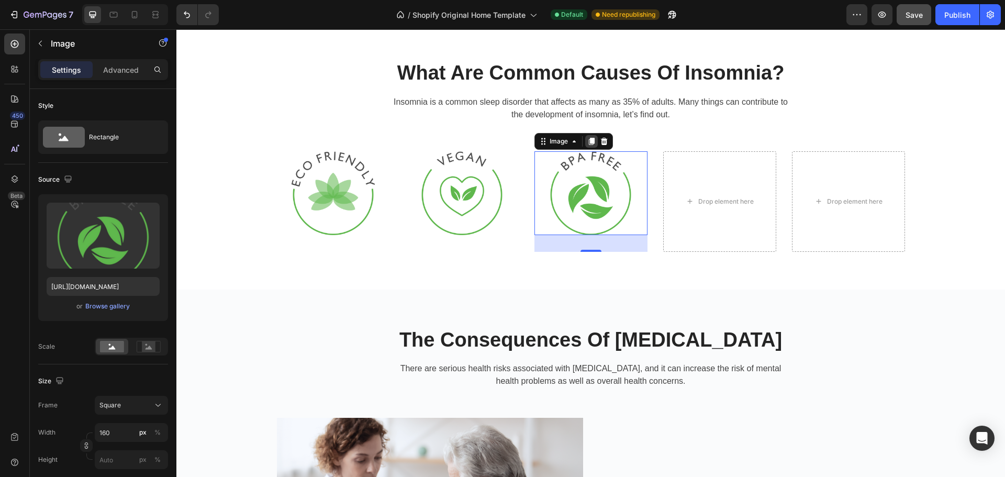
click at [585, 148] on div at bounding box center [591, 141] width 13 height 13
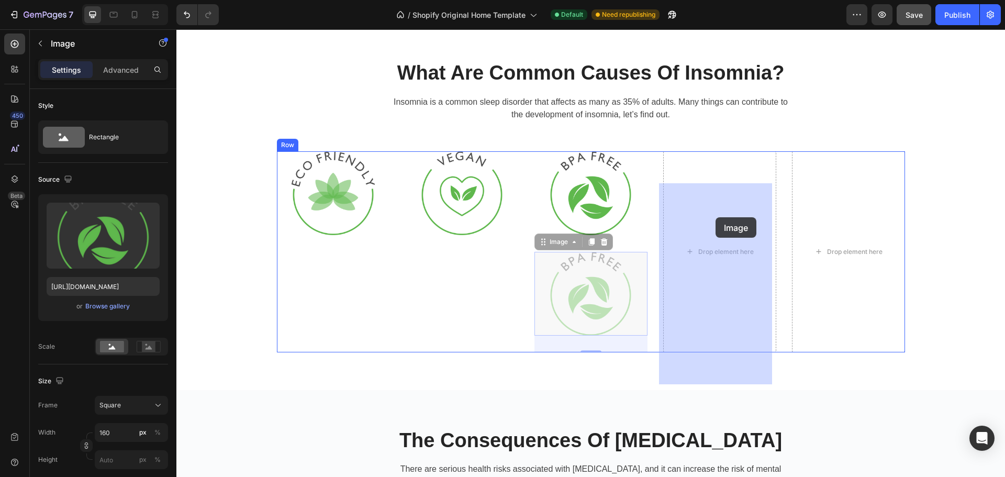
drag, startPoint x: 540, startPoint y: 275, endPoint x: 715, endPoint y: 217, distance: 184.7
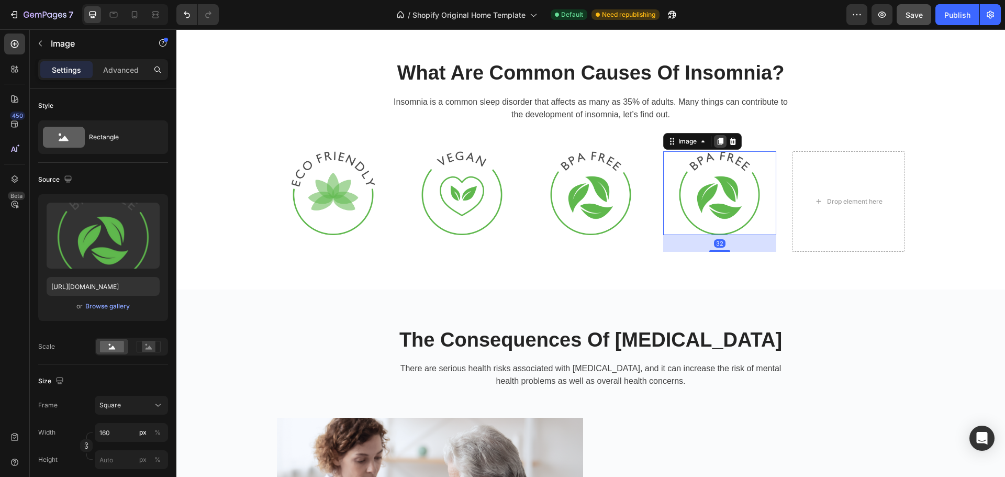
click at [717, 145] on icon at bounding box center [720, 141] width 6 height 7
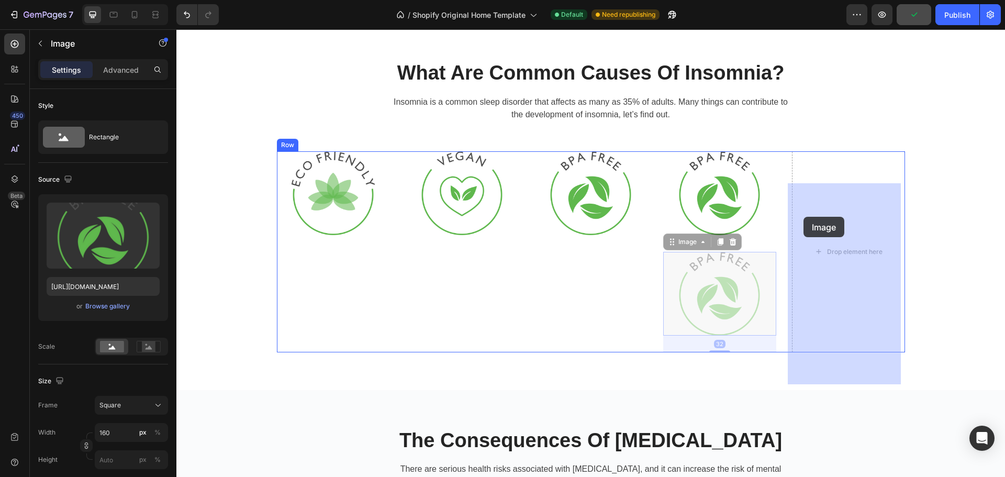
drag, startPoint x: 664, startPoint y: 274, endPoint x: 803, endPoint y: 217, distance: 150.5
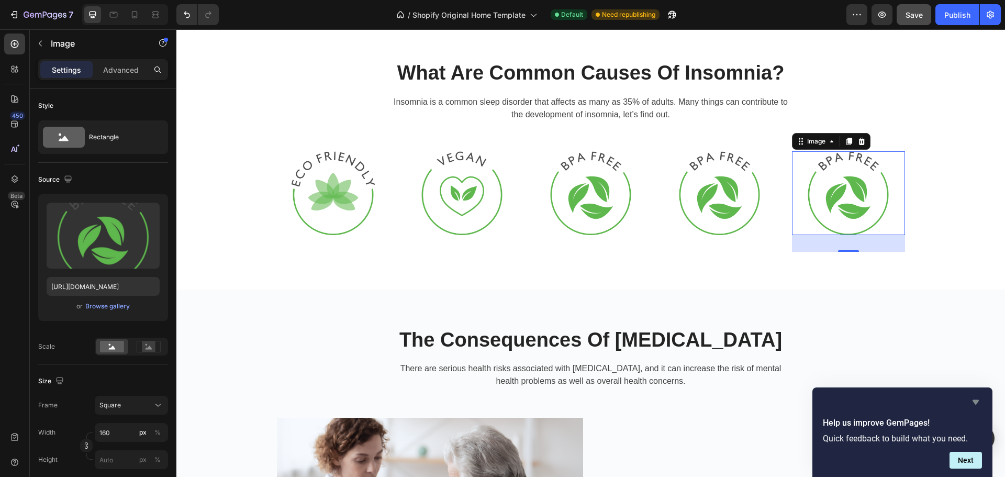
click at [977, 401] on icon "Hide survey" at bounding box center [975, 402] width 6 height 5
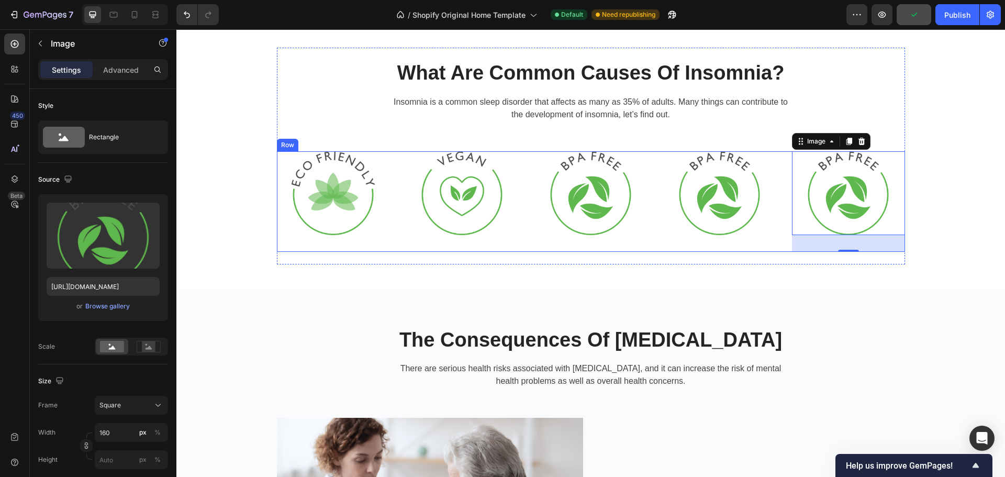
click at [525, 252] on div "Image Row Image Row Image Row Image Image 32 Row" at bounding box center [591, 201] width 628 height 100
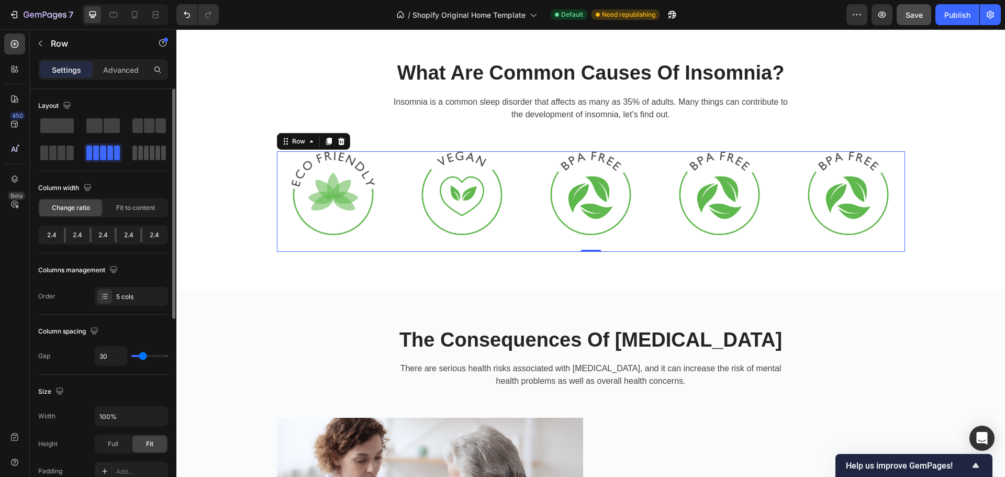
click at [145, 158] on span at bounding box center [146, 152] width 5 height 15
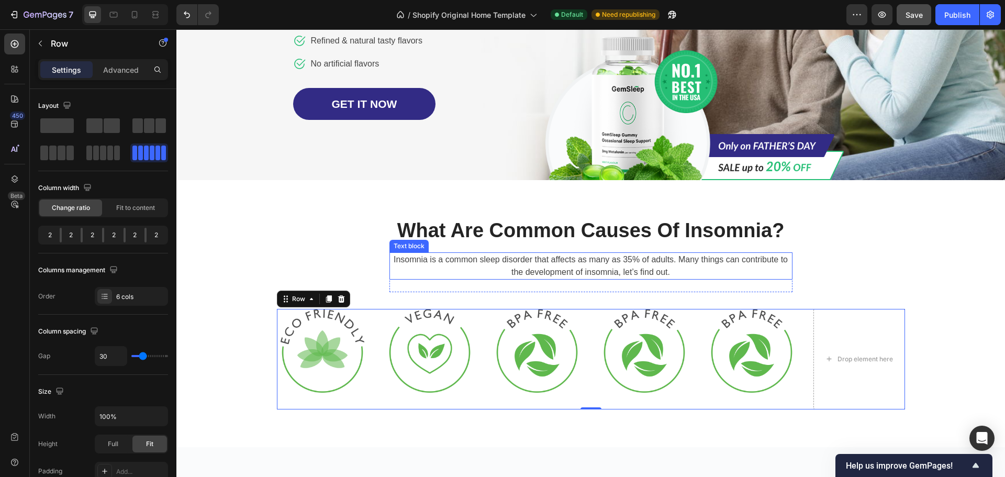
scroll to position [196, 0]
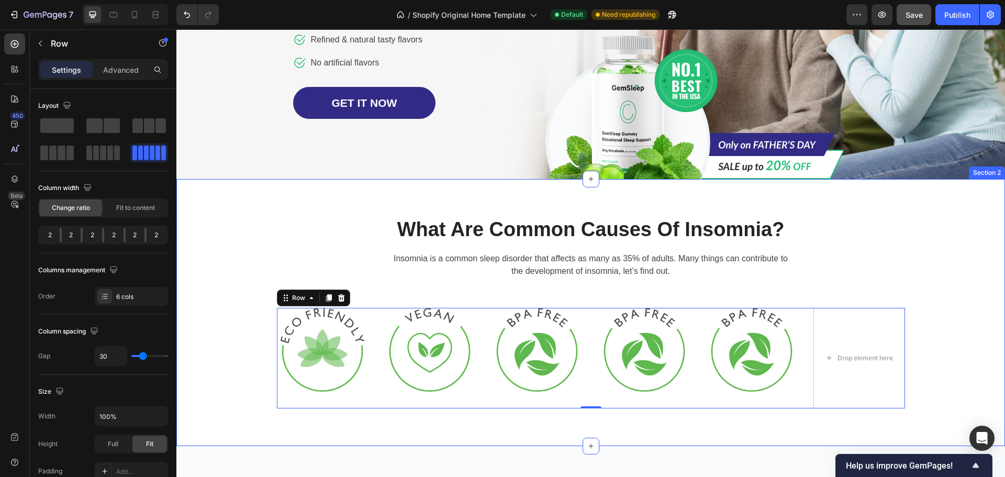
click at [242, 297] on div "What Are Common Causes Of [MEDICAL_DATA]? Heading [MEDICAL_DATA] is a common [M…" at bounding box center [590, 312] width 813 height 217
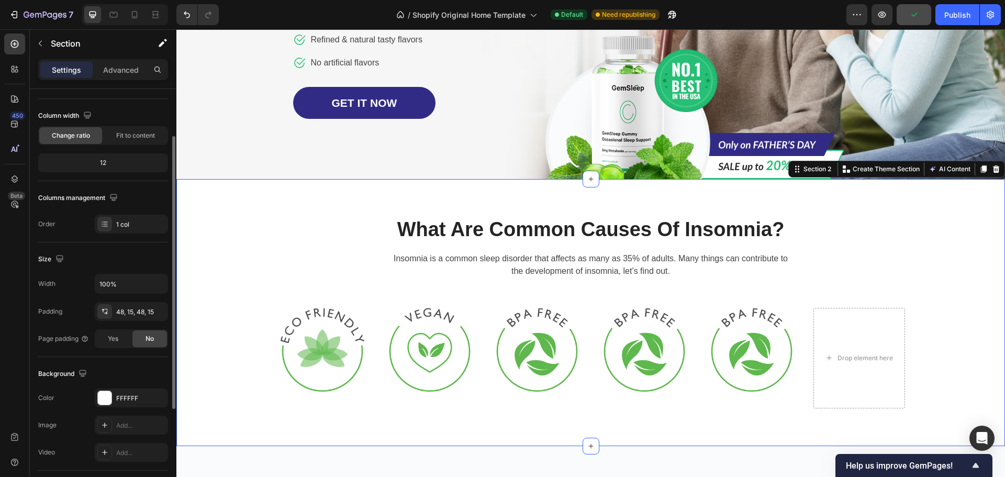
scroll to position [75, 0]
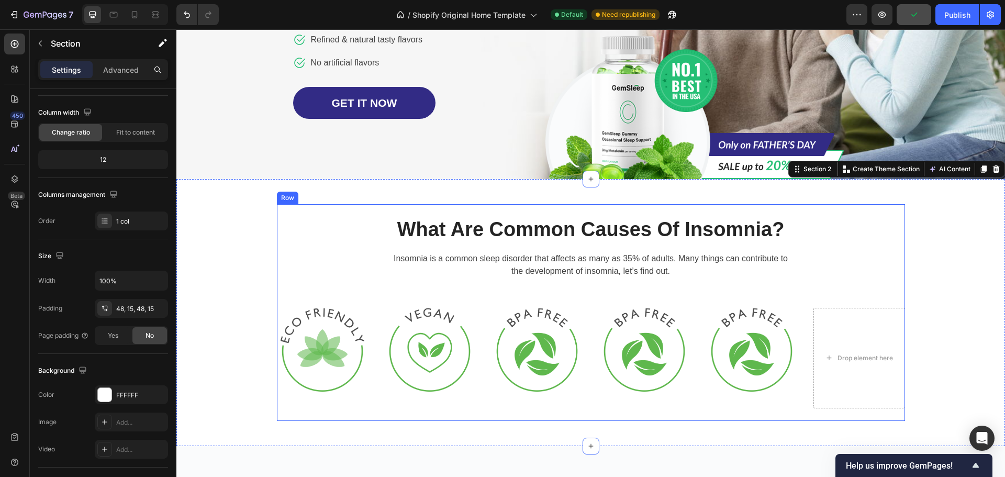
click at [334, 297] on div "What Are Common Causes Of [MEDICAL_DATA]? Heading [MEDICAL_DATA] is a common [M…" at bounding box center [591, 313] width 628 height 192
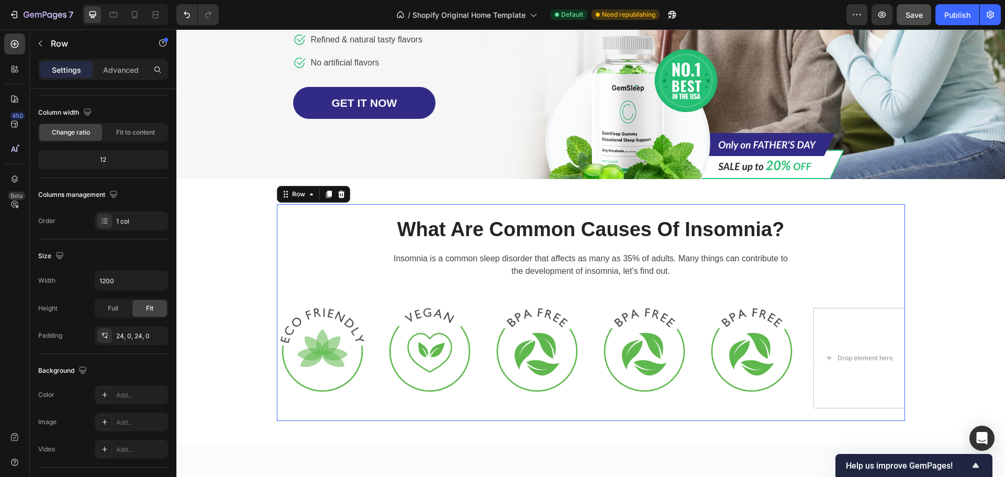
scroll to position [0, 0]
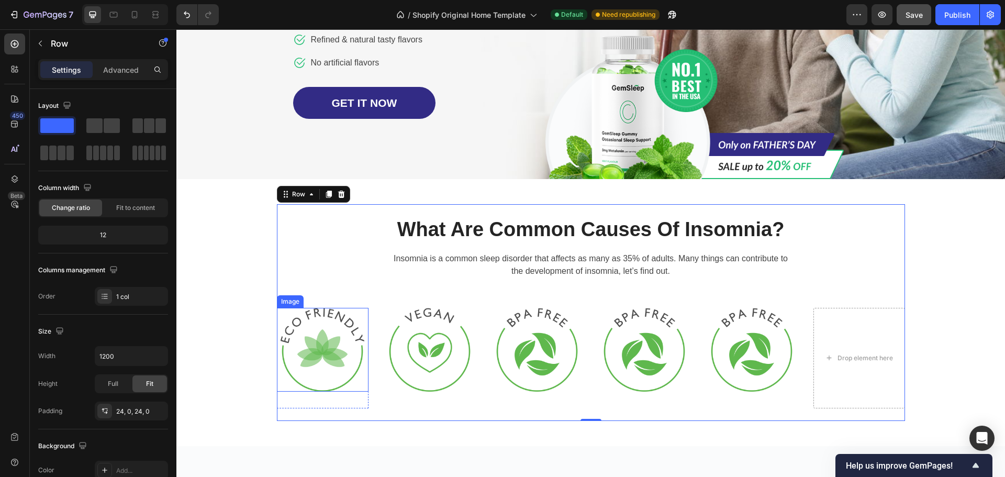
click at [326, 342] on img at bounding box center [323, 350] width 84 height 84
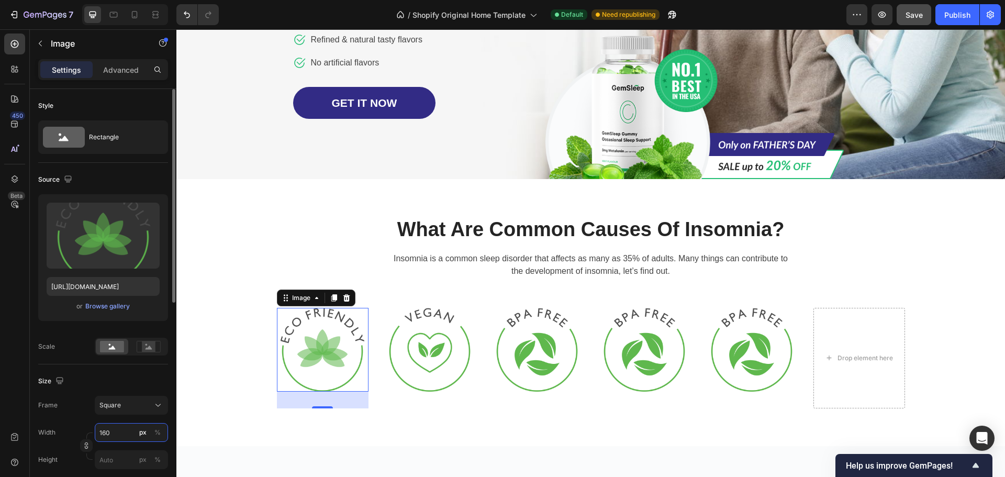
click at [111, 429] on input "160" at bounding box center [131, 432] width 73 height 19
click at [111, 457] on p "Full 100%" at bounding box center [129, 457] width 61 height 9
click at [111, 441] on input "100" at bounding box center [131, 432] width 73 height 19
type input "8"
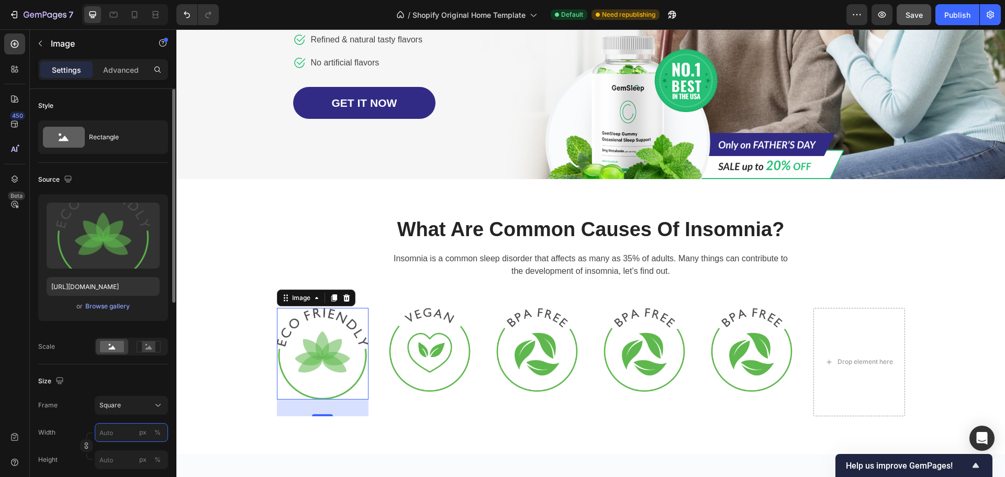
type input "6"
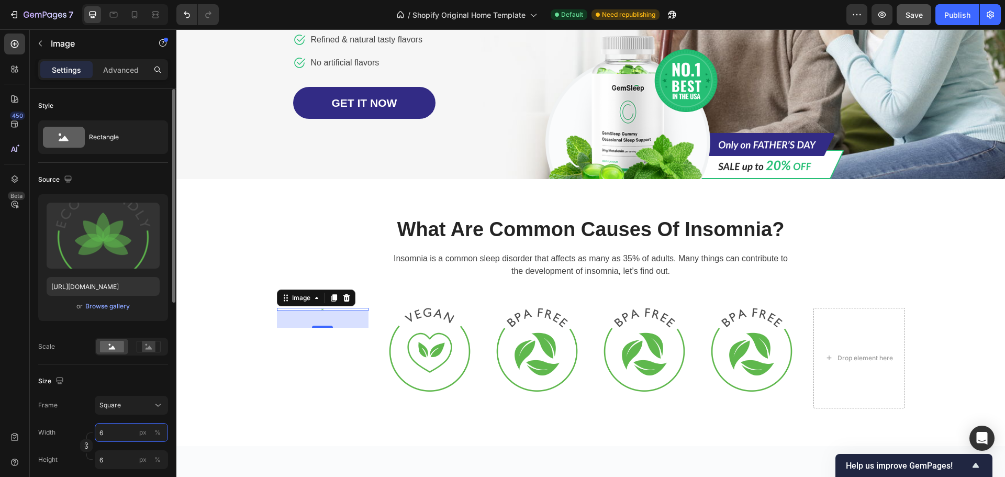
type input "60"
type input "61"
type input "62"
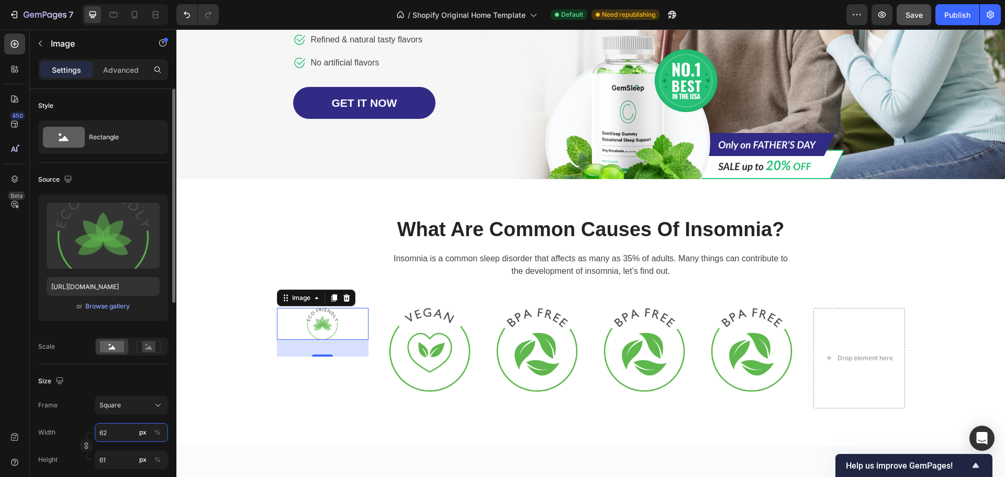
type input "62"
type input "63"
type input "8"
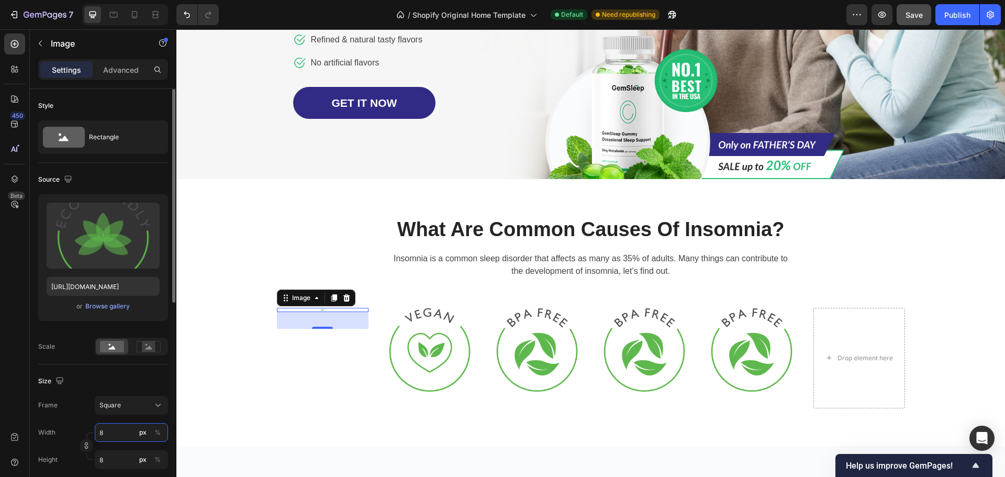
type input "80"
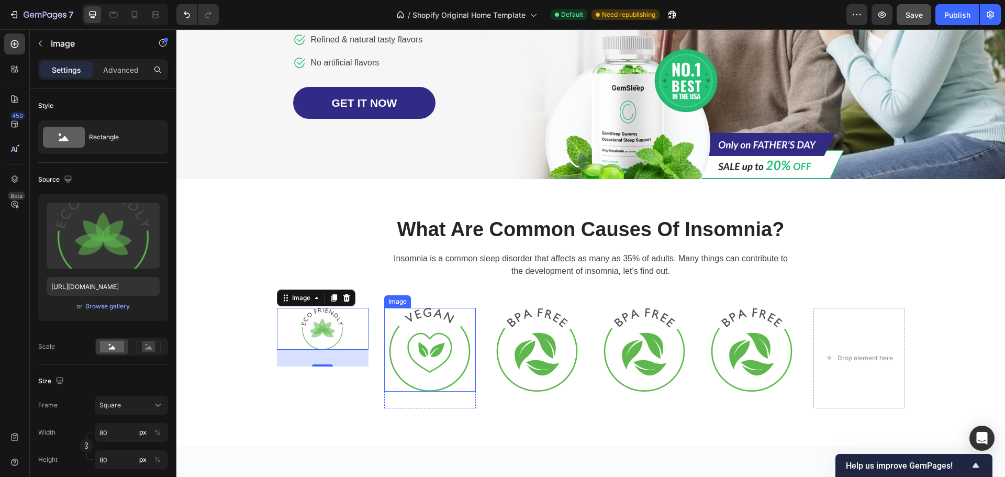
click at [396, 366] on img at bounding box center [430, 350] width 84 height 84
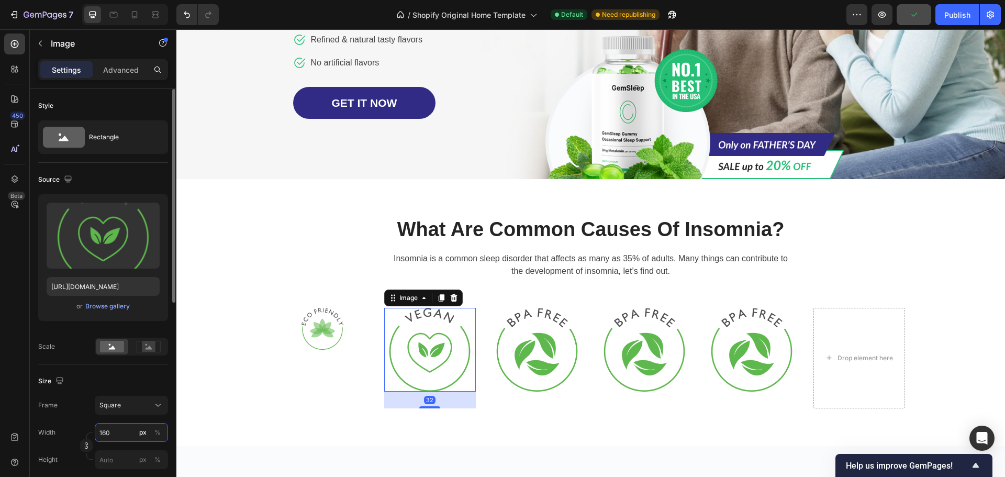
click at [106, 438] on input "160" at bounding box center [131, 432] width 73 height 19
type input "8"
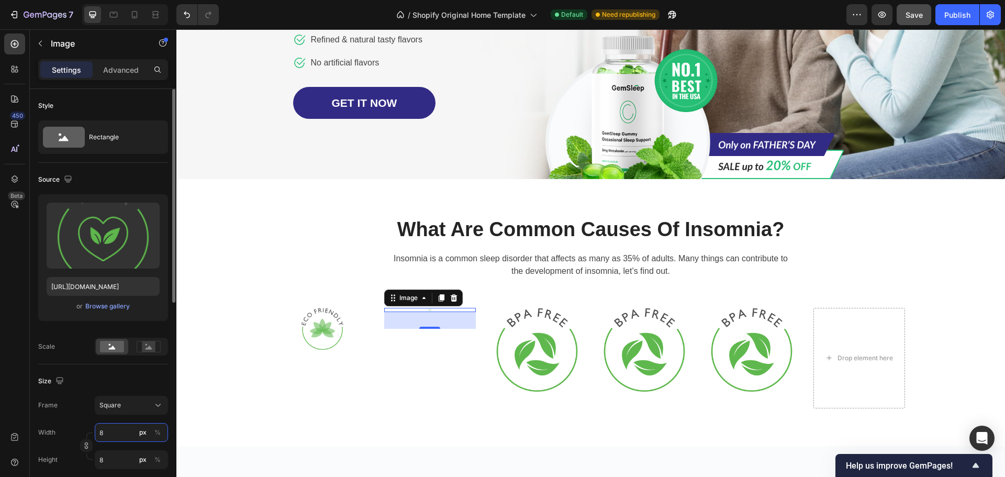
type input "80"
type input "1"
type input "10"
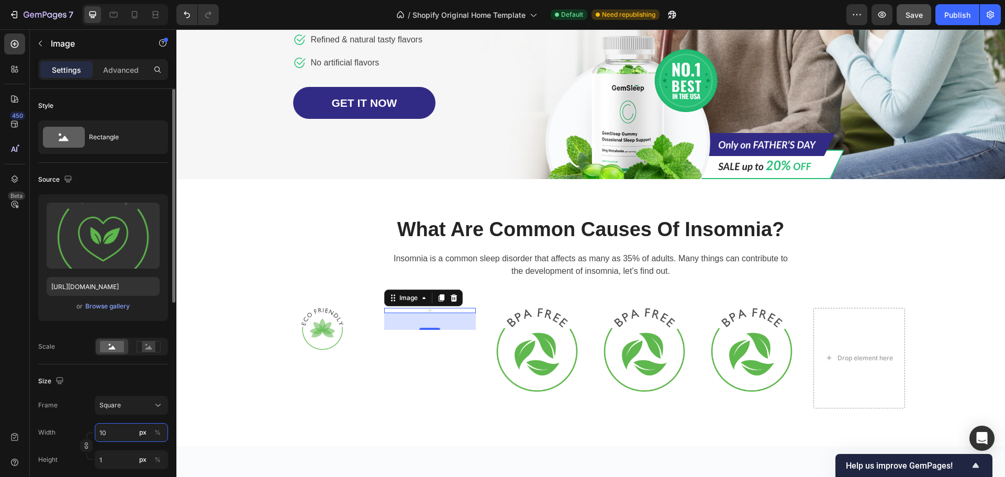
type input "10"
type input "100"
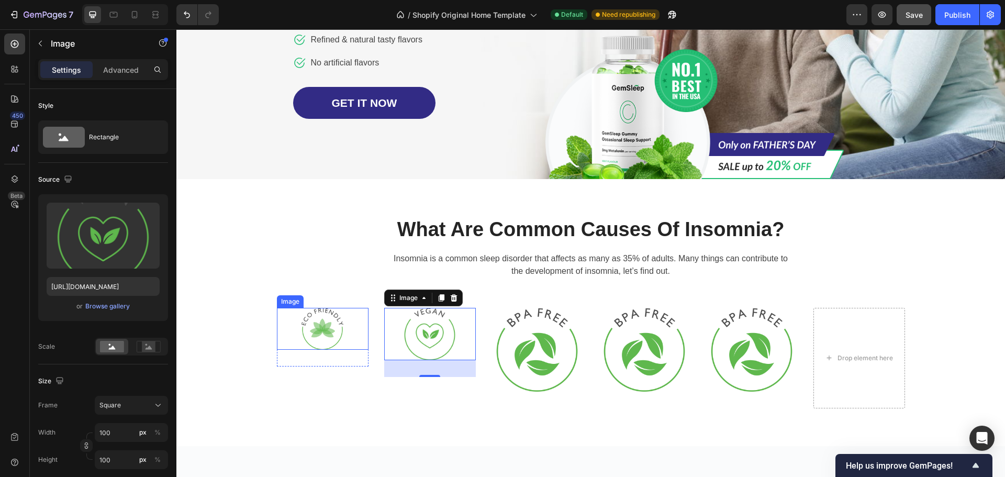
click at [306, 350] on img at bounding box center [322, 329] width 42 height 42
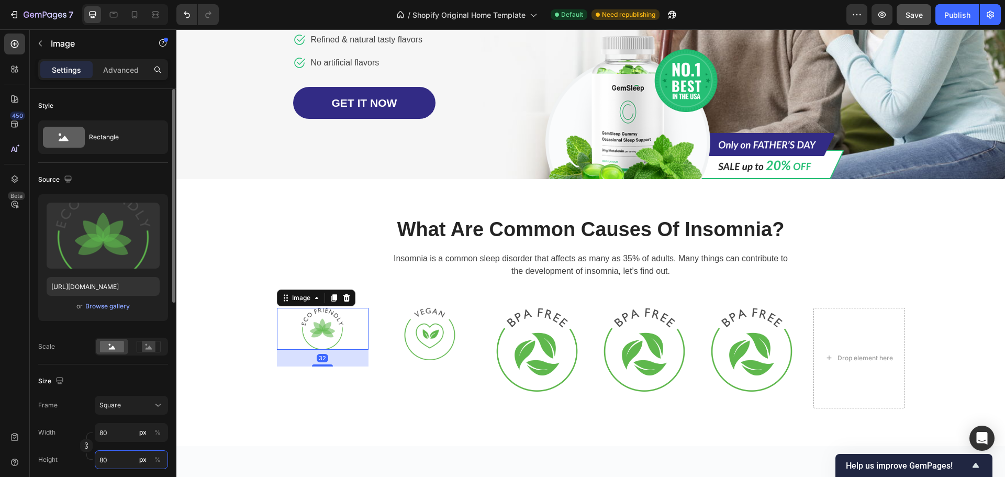
click at [113, 457] on input "80" at bounding box center [131, 459] width 73 height 19
type input "1"
type input "10"
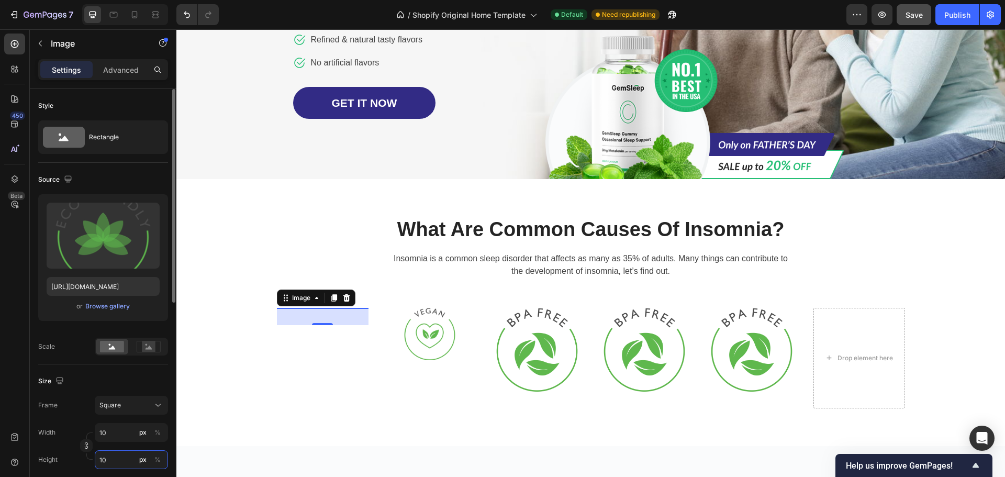
type input "100"
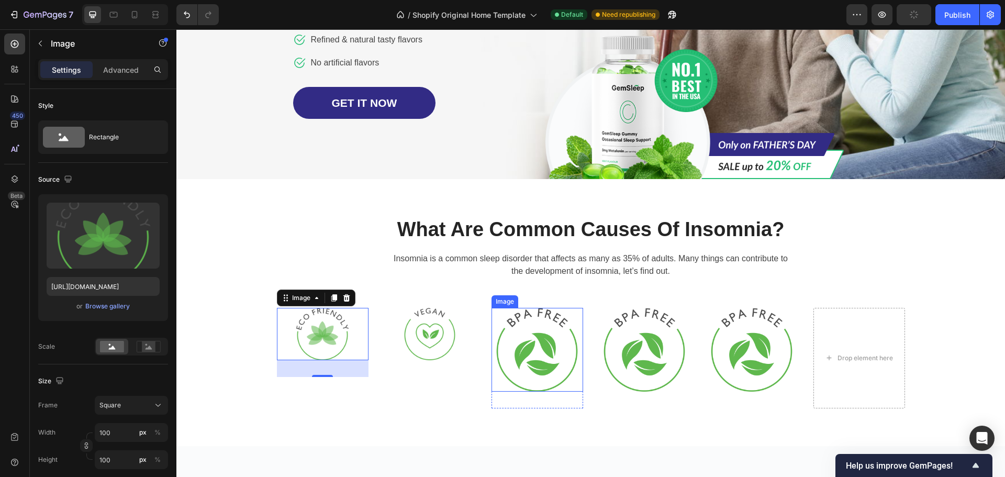
click at [545, 364] on img at bounding box center [537, 350] width 84 height 84
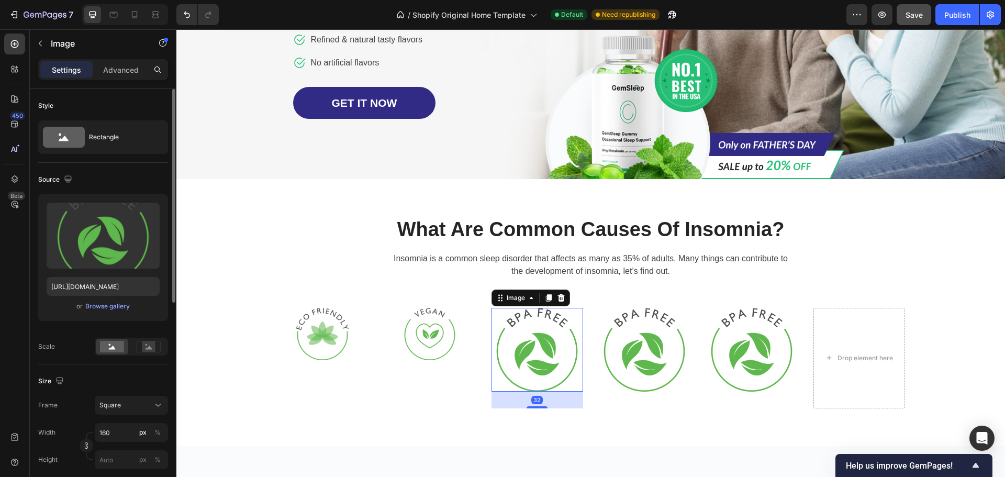
click at [120, 420] on div "Frame Square Width 160 px % Height px %" at bounding box center [103, 432] width 130 height 73
click at [116, 434] on input "160" at bounding box center [131, 432] width 73 height 19
type input "1"
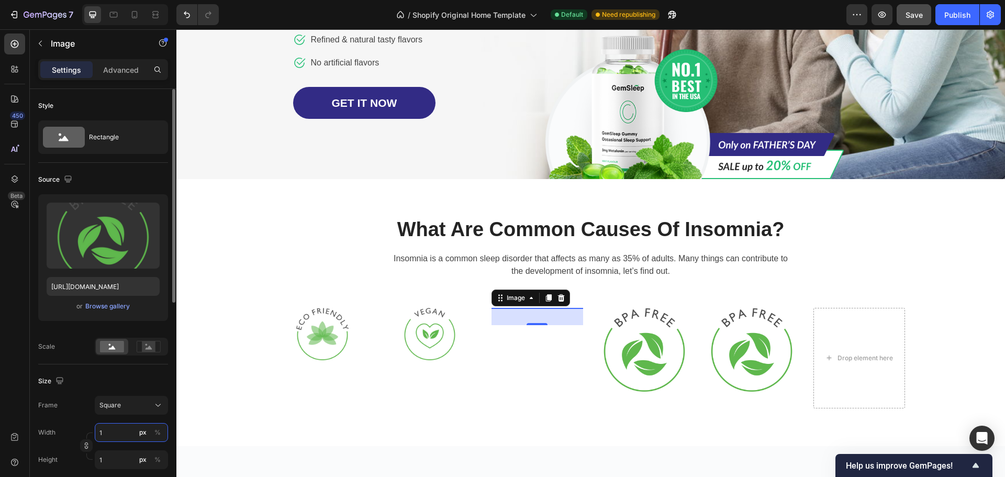
type input "10"
type input "100"
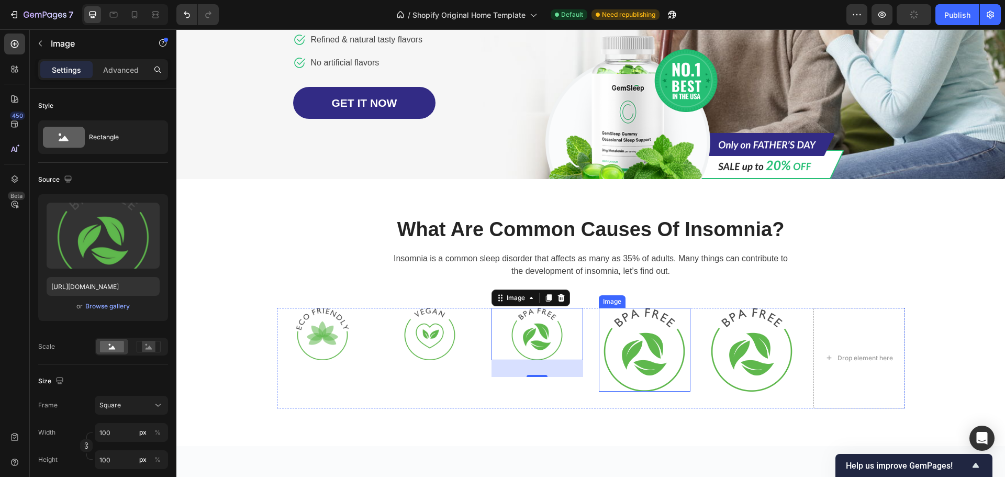
click at [654, 376] on img at bounding box center [644, 350] width 84 height 84
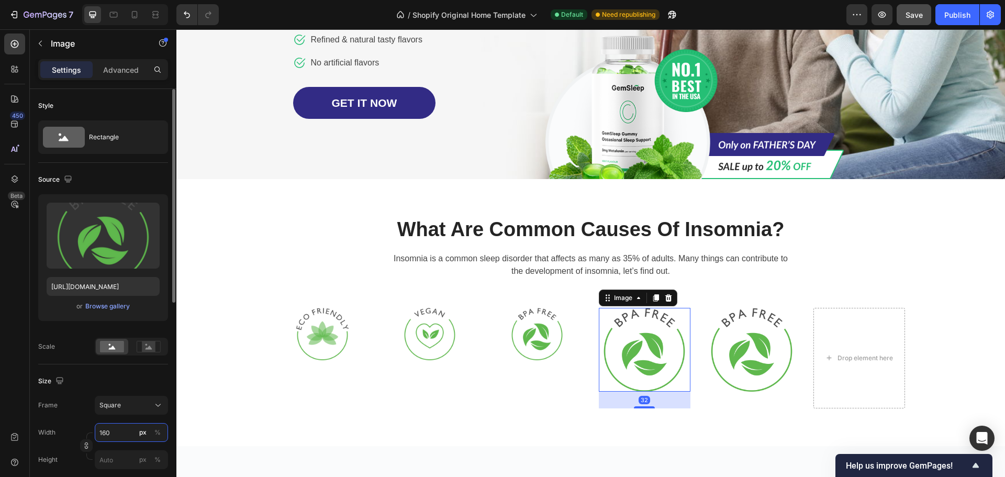
click at [120, 429] on input "160" at bounding box center [131, 432] width 73 height 19
type input "1"
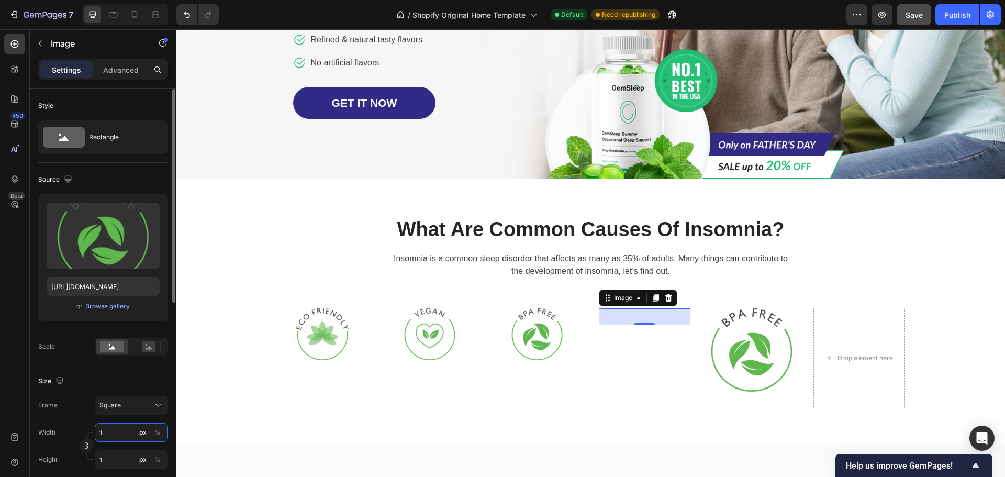
type input "10"
type input "100"
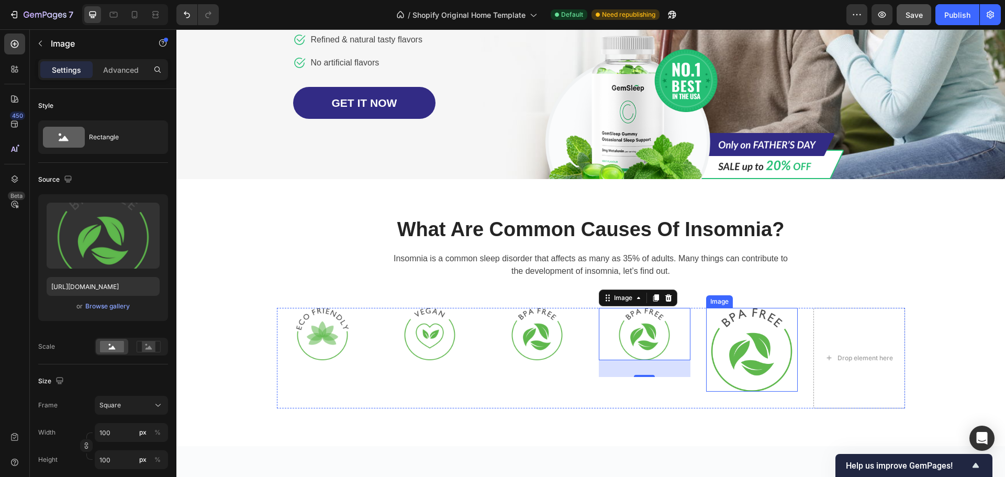
click at [765, 364] on img at bounding box center [752, 350] width 84 height 84
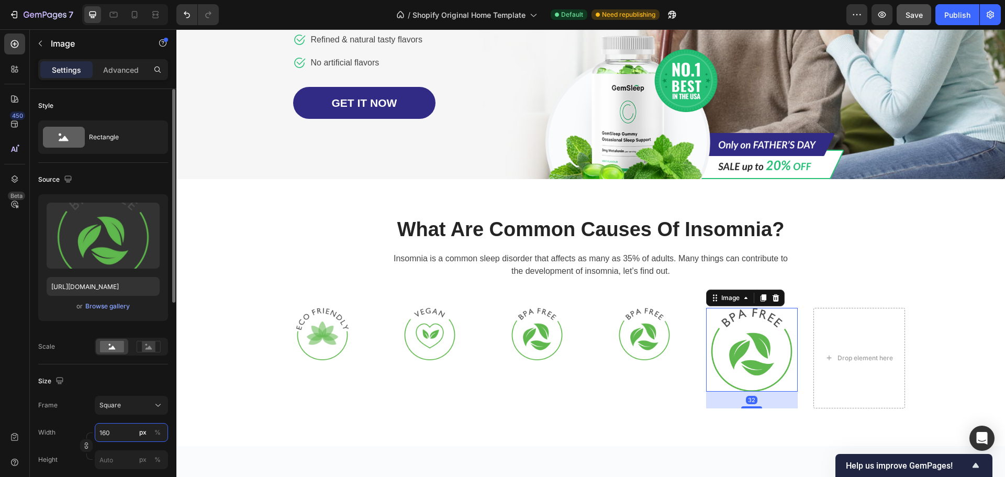
click at [122, 425] on input "160" at bounding box center [131, 432] width 73 height 19
type input "1"
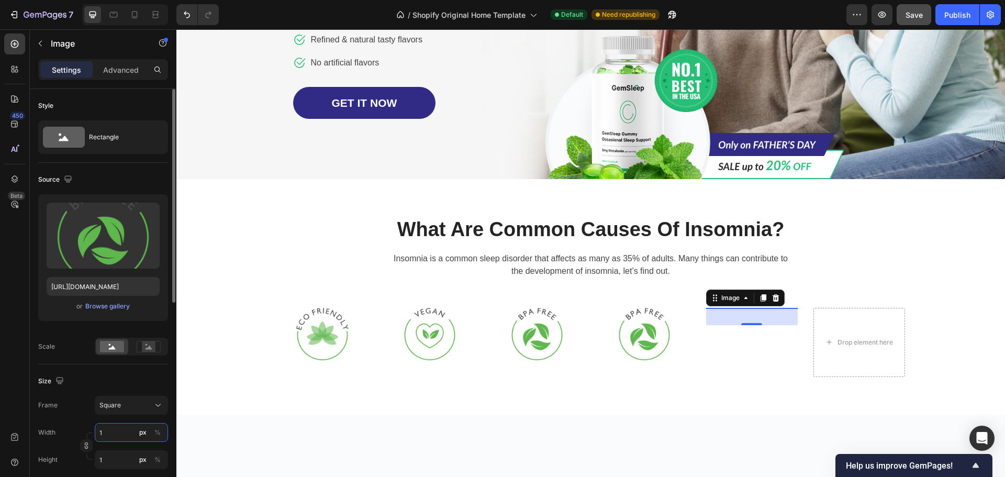
type input "10"
type input "100"
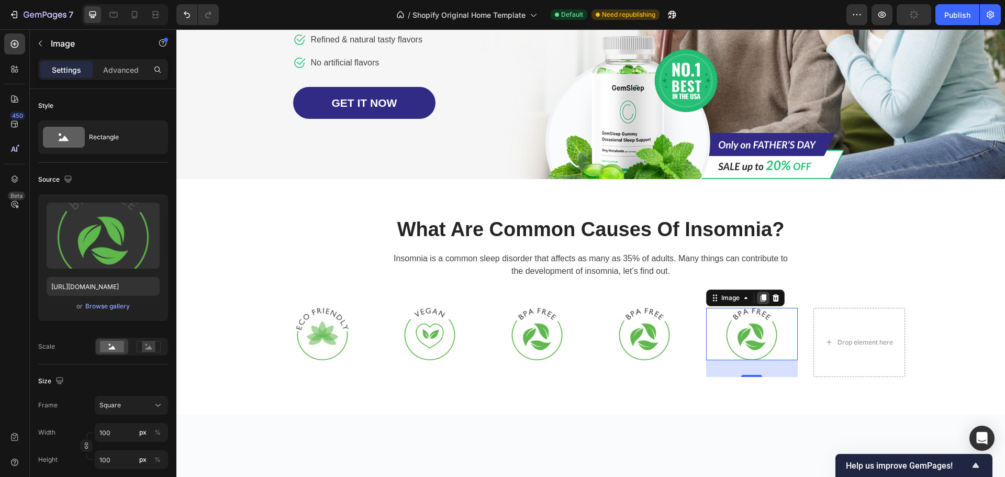
click at [760, 301] on icon at bounding box center [763, 297] width 6 height 7
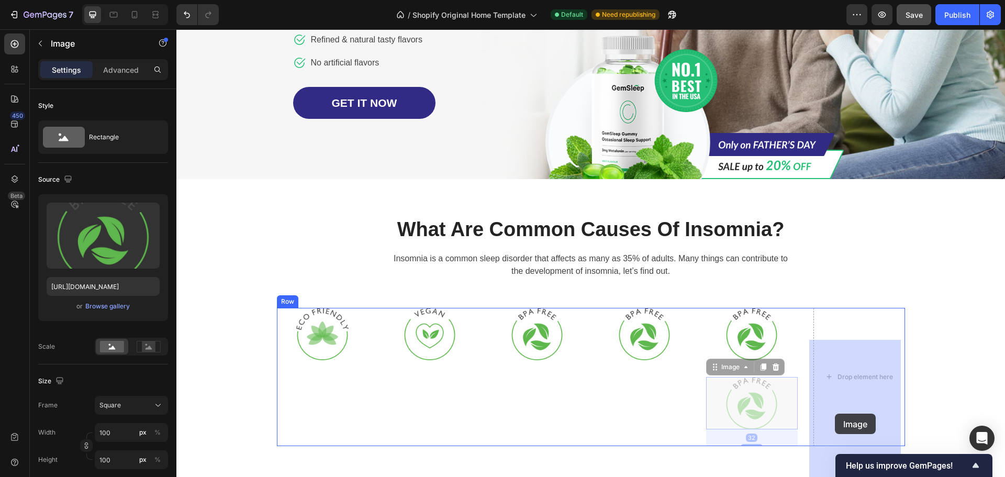
drag, startPoint x: 714, startPoint y: 404, endPoint x: 835, endPoint y: 413, distance: 120.7
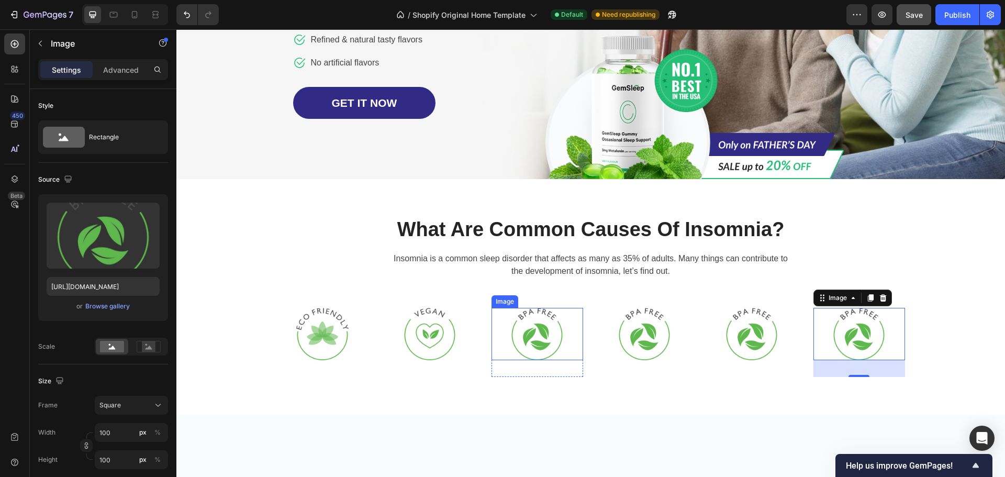
click at [532, 360] on img at bounding box center [537, 334] width 52 height 52
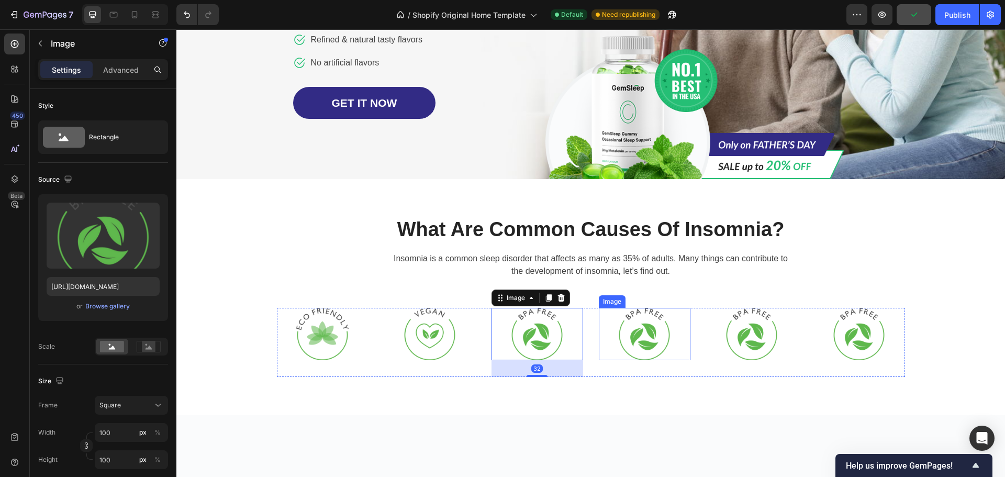
click at [659, 360] on img at bounding box center [644, 334] width 52 height 52
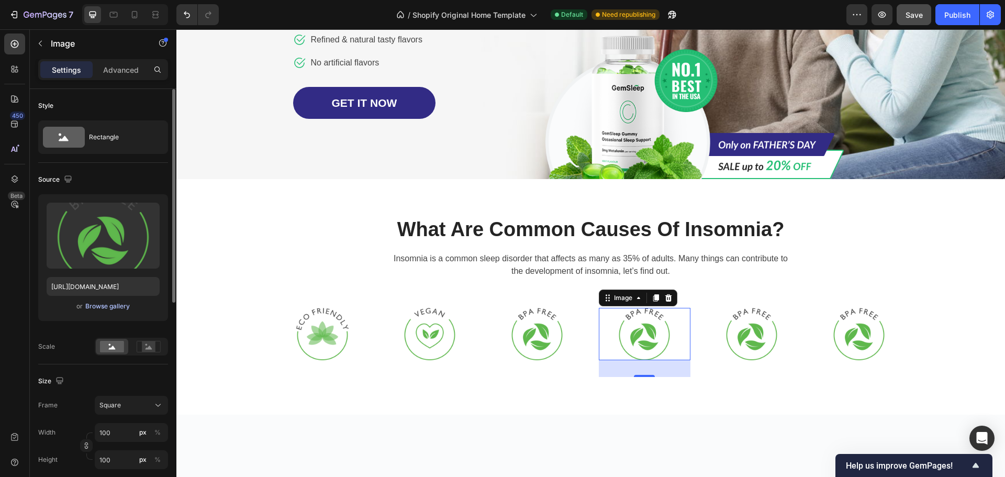
click at [108, 310] on div "Browse gallery" at bounding box center [107, 305] width 44 height 9
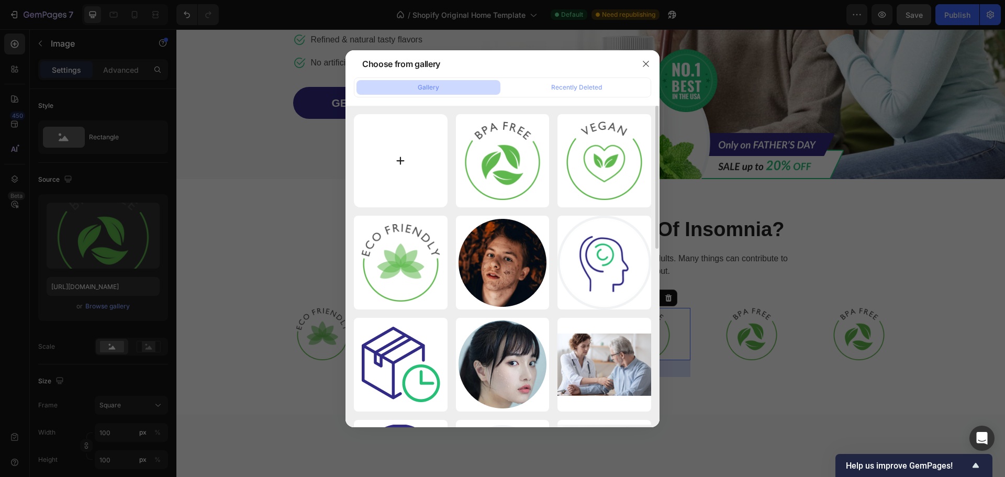
click at [402, 134] on input "file" at bounding box center [401, 161] width 94 height 94
type input "C:\fakepath\imgi_17_bamboo-icon3.png"
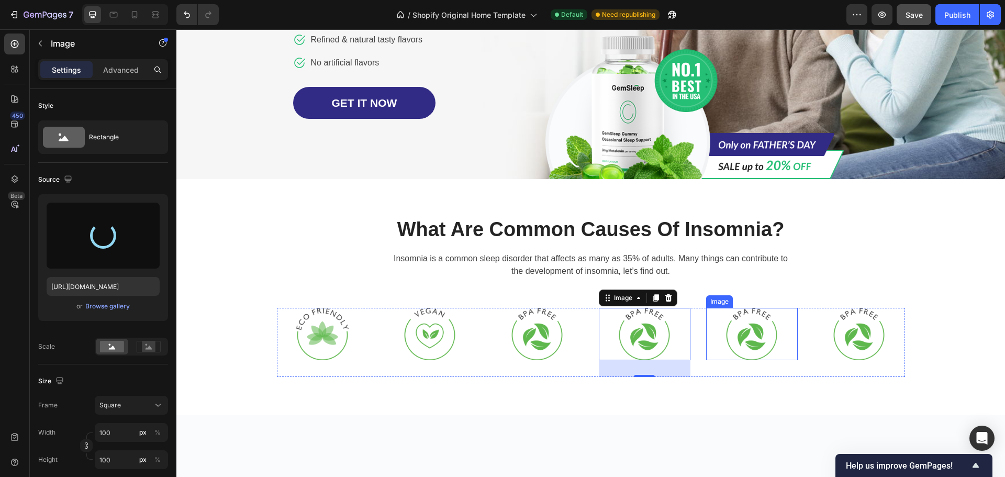
click at [725, 360] on img at bounding box center [751, 334] width 52 height 52
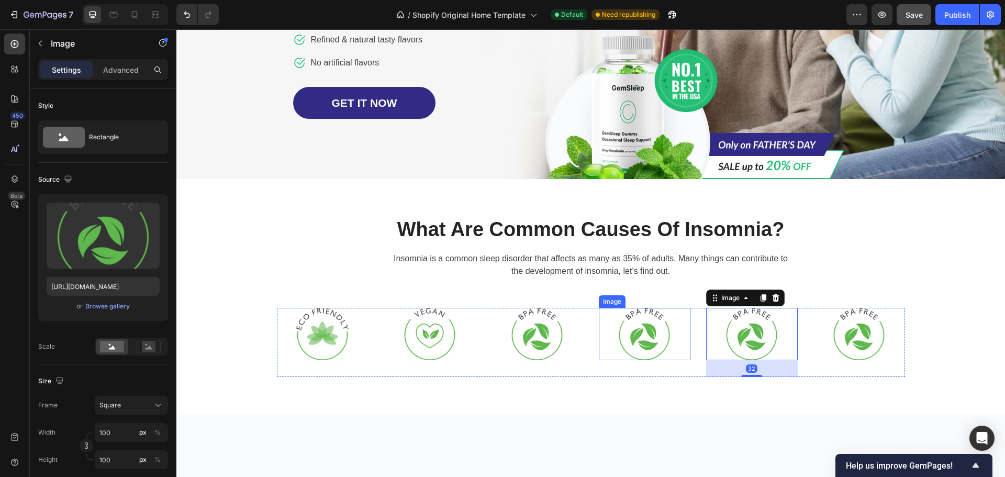
click at [650, 358] on img at bounding box center [644, 334] width 52 height 52
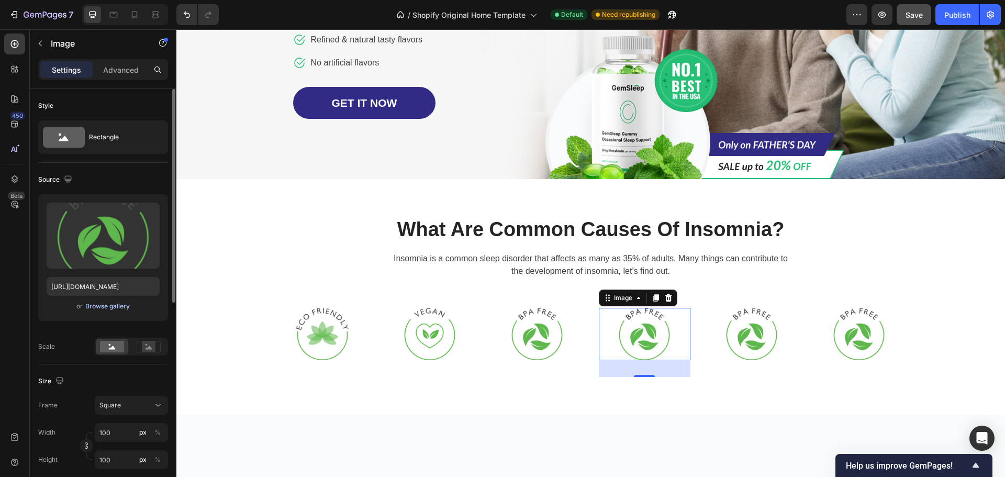
click at [104, 305] on div "Browse gallery" at bounding box center [107, 305] width 44 height 9
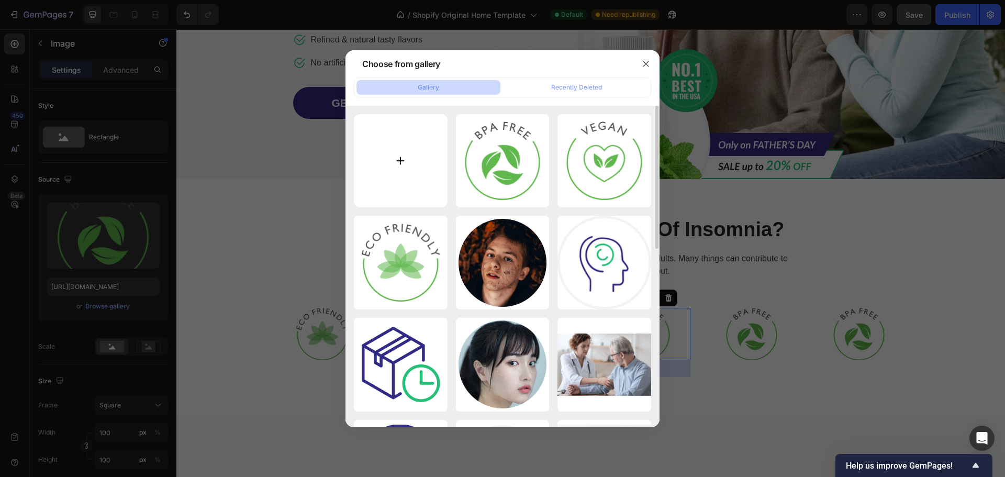
click at [418, 162] on input "file" at bounding box center [401, 161] width 94 height 94
type input "C:\fakepath\imgi_17_bamboo-icon3.png"
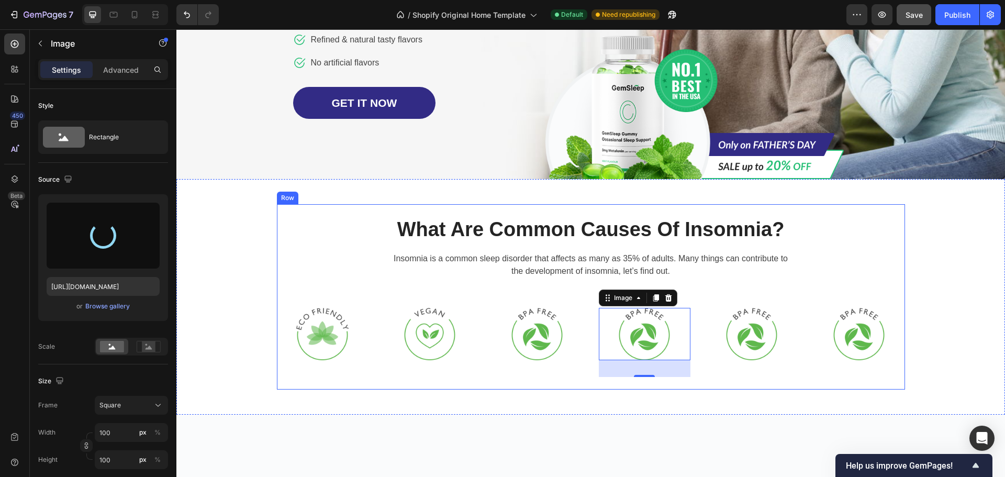
type input "[URL][DOMAIN_NAME]"
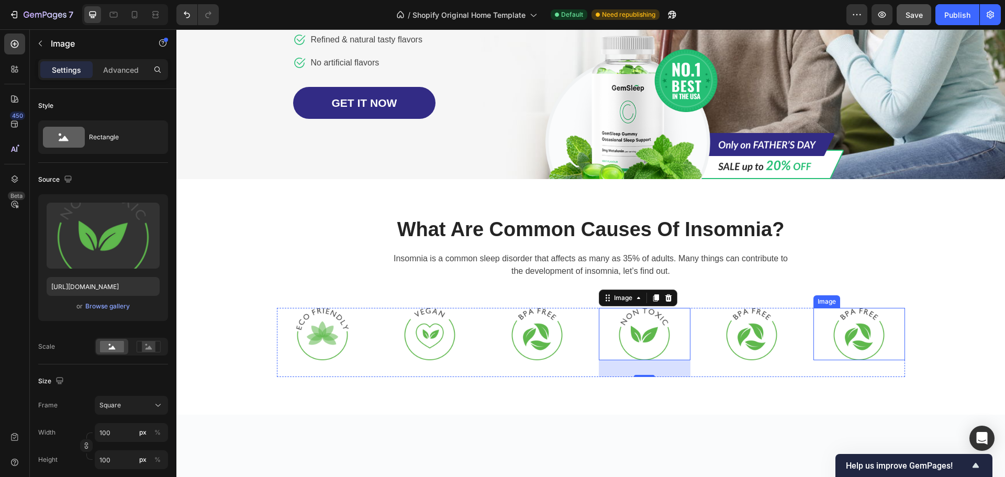
click at [837, 360] on img at bounding box center [859, 334] width 52 height 52
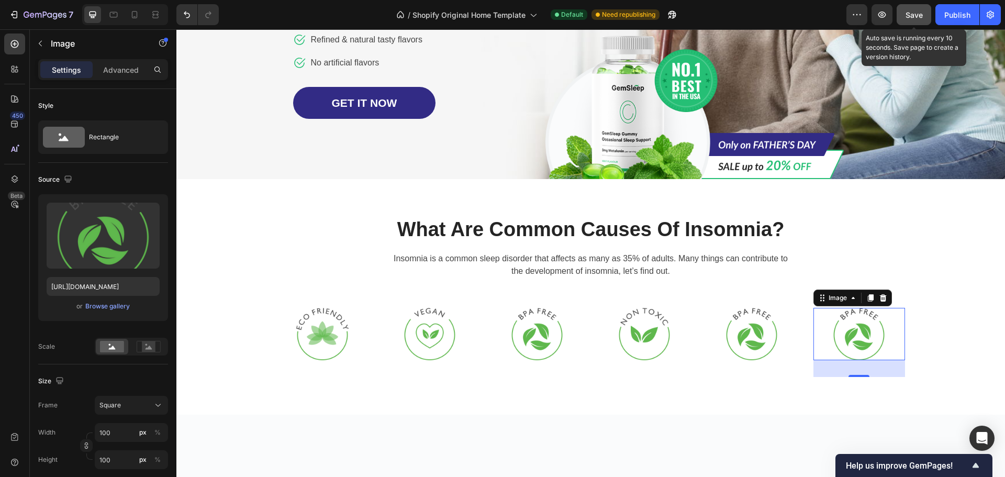
click at [916, 17] on span "Save" at bounding box center [913, 14] width 17 height 9
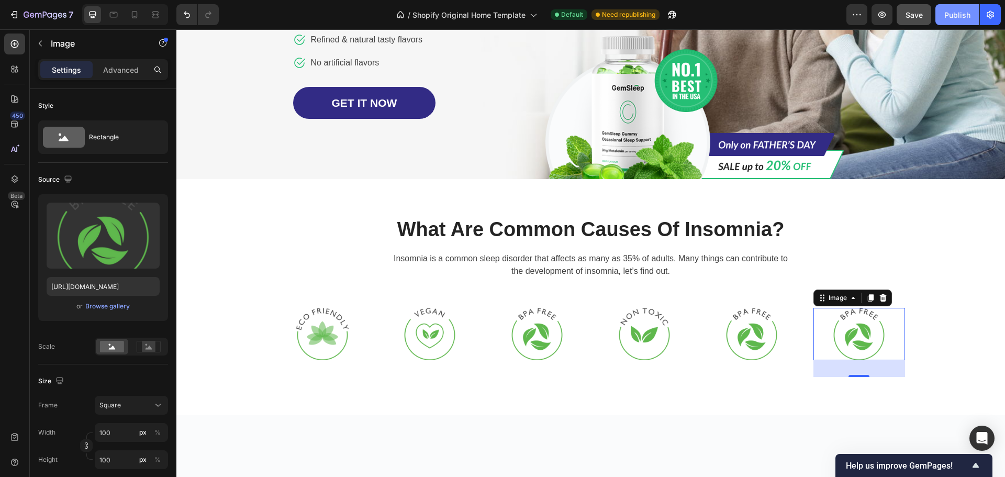
click at [940, 13] on button "Publish" at bounding box center [957, 14] width 44 height 21
click at [113, 309] on div "Browse gallery" at bounding box center [107, 305] width 44 height 9
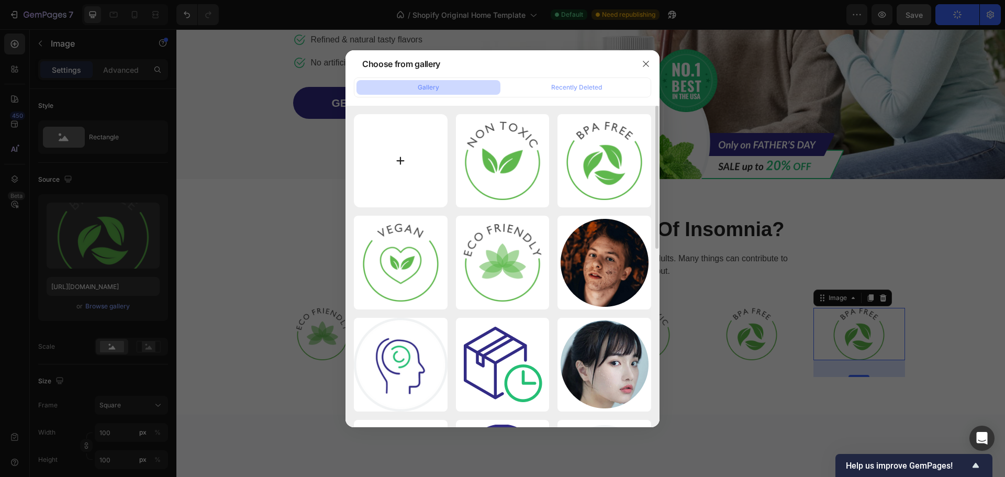
click at [393, 178] on input "file" at bounding box center [401, 161] width 94 height 94
type input "C:\fakepath\imgi_20_bamboo-icon6.png"
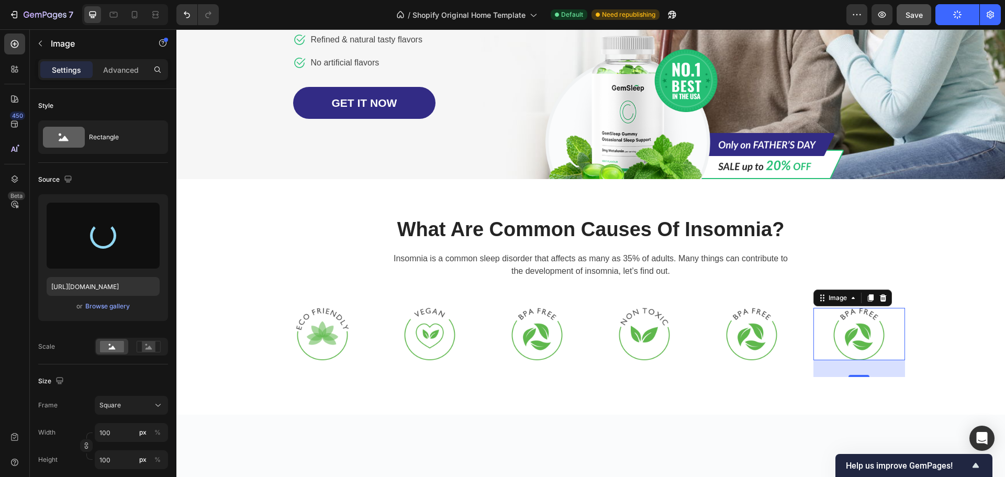
type input "[URL][DOMAIN_NAME]"
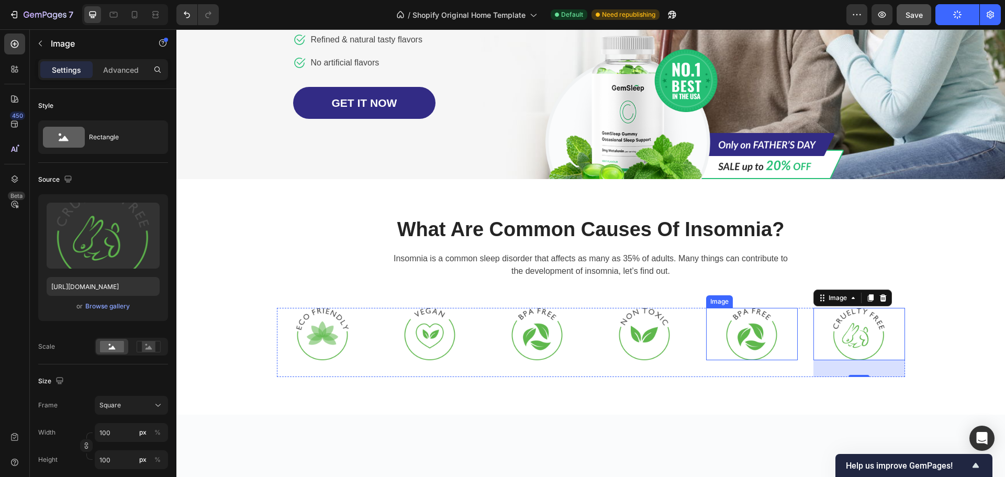
click at [747, 360] on img at bounding box center [751, 334] width 52 height 52
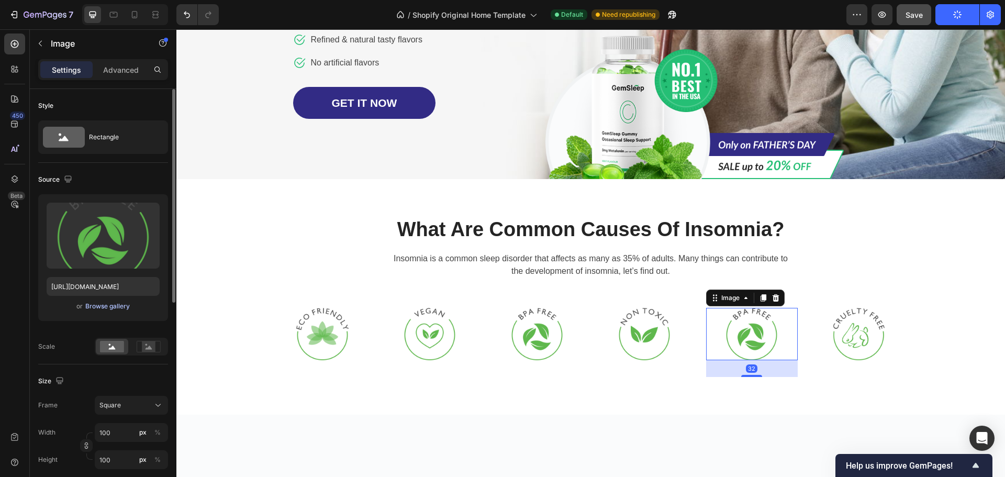
click at [102, 301] on div "Browse gallery" at bounding box center [107, 305] width 44 height 9
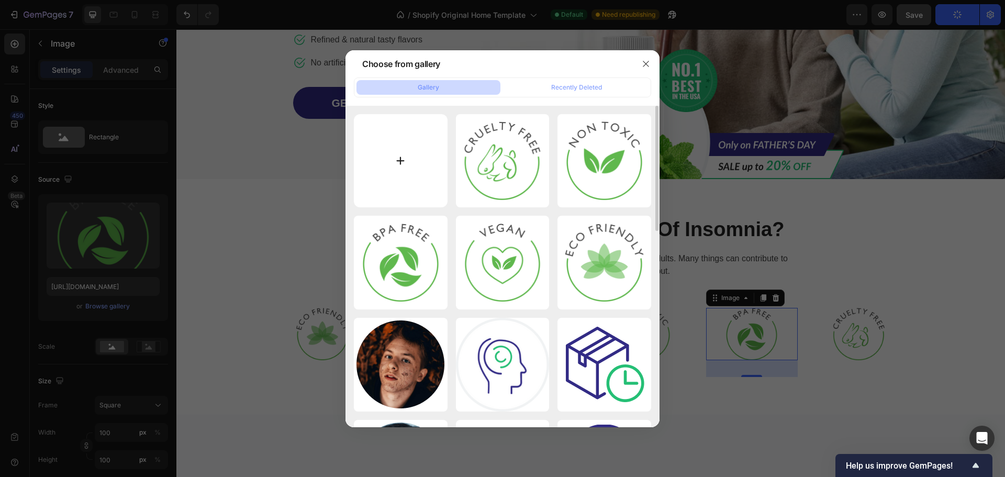
click at [430, 126] on input "file" at bounding box center [401, 161] width 94 height 94
type input "C:\fakepath\imgi_15_bamboo-icon1.png"
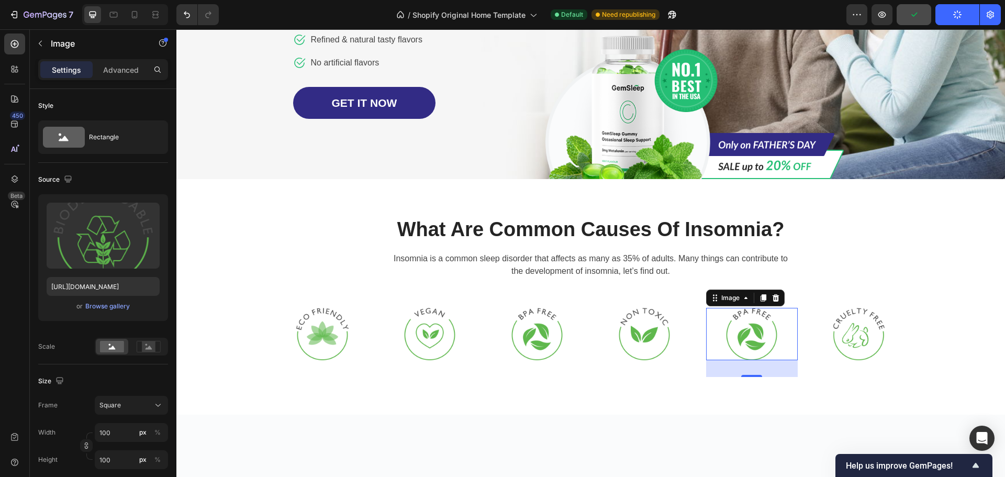
type input "[URL][DOMAIN_NAME]"
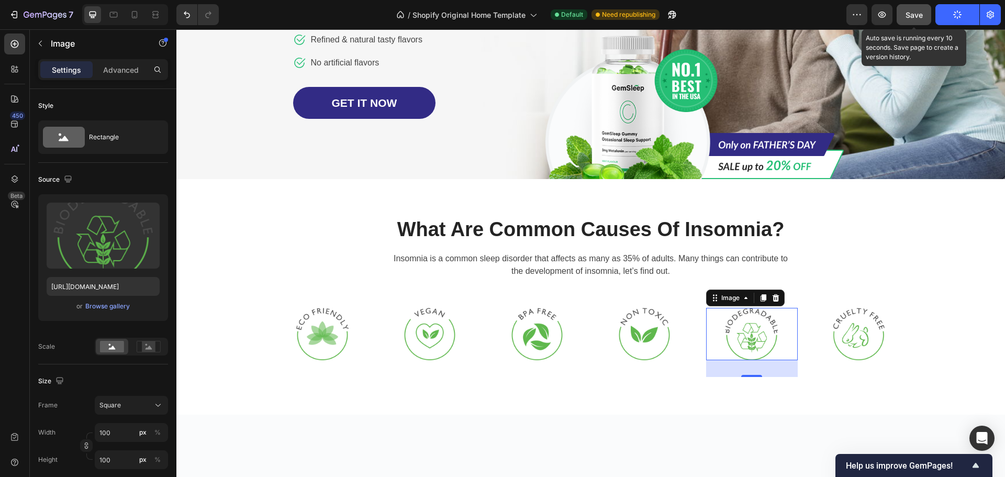
click at [905, 25] on button "Save" at bounding box center [914, 14] width 35 height 21
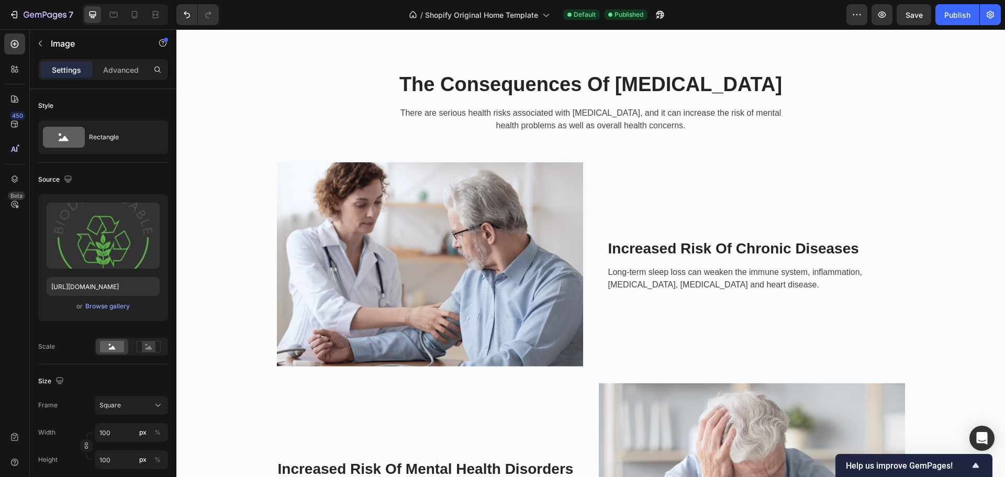
scroll to position [620, 0]
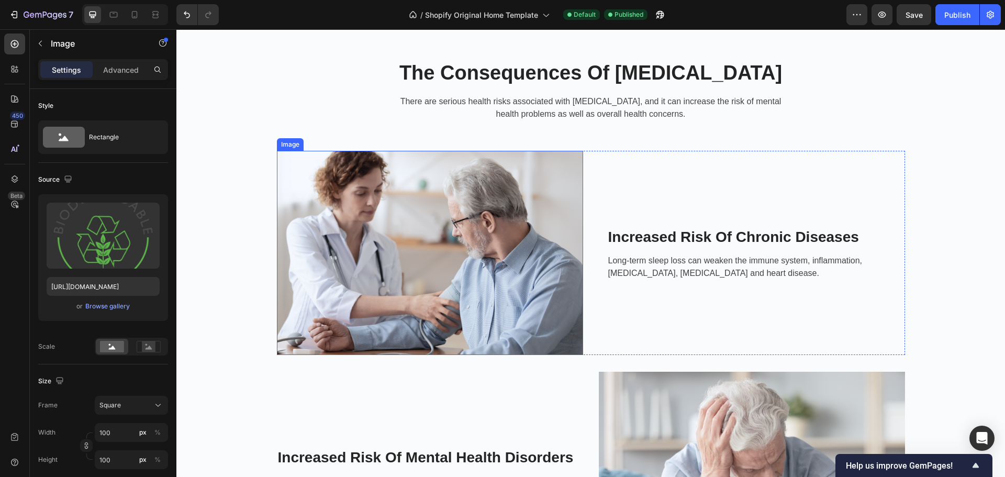
click at [424, 217] on img at bounding box center [430, 253] width 306 height 204
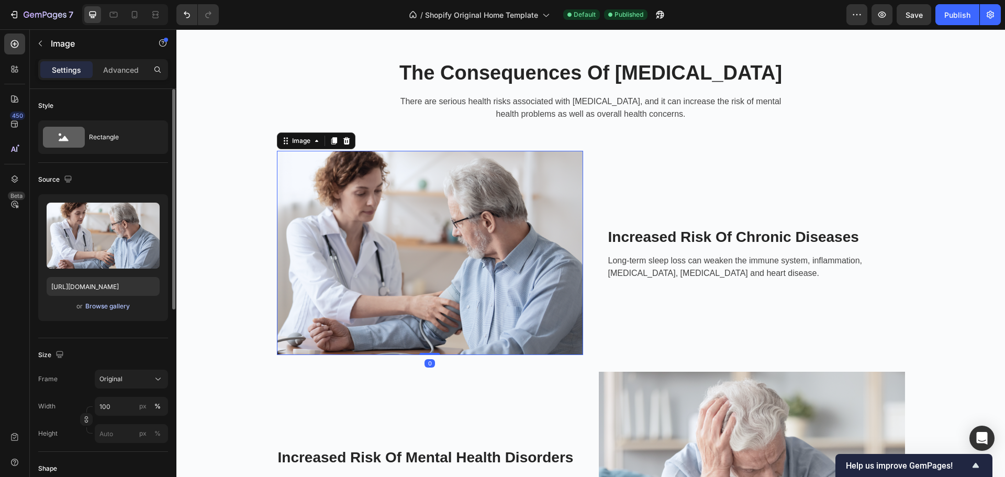
click at [96, 305] on div "Browse gallery" at bounding box center [107, 305] width 44 height 9
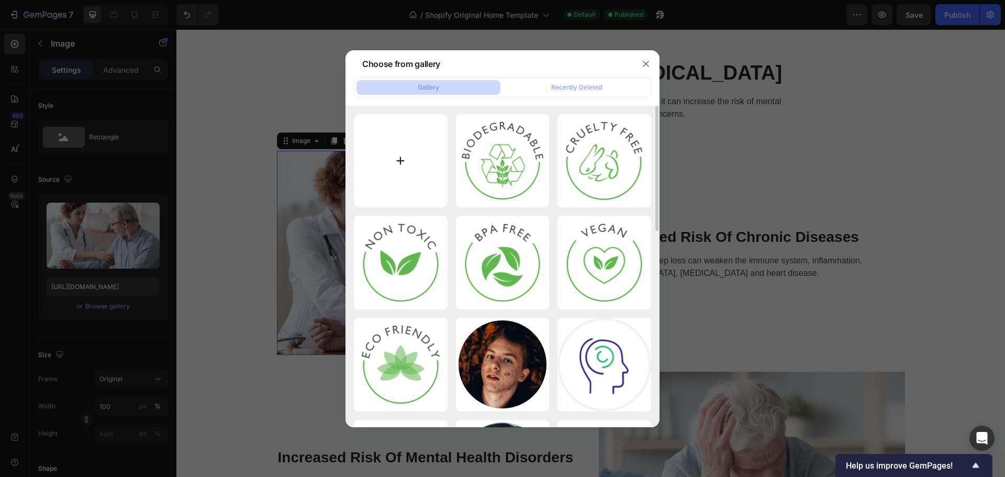
click at [405, 139] on input "file" at bounding box center [401, 161] width 94 height 94
type input "C:\fakepath\DSC_0268_540x.webp"
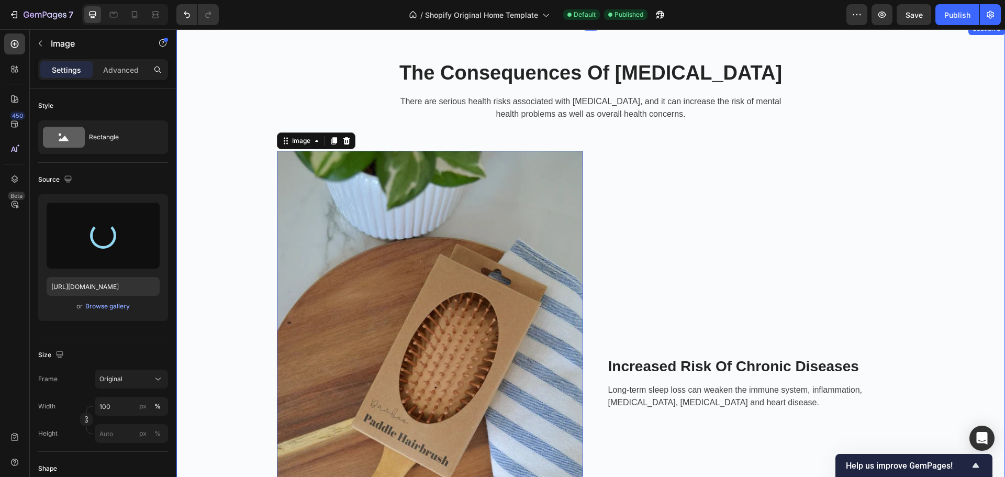
type input "[URL][DOMAIN_NAME]"
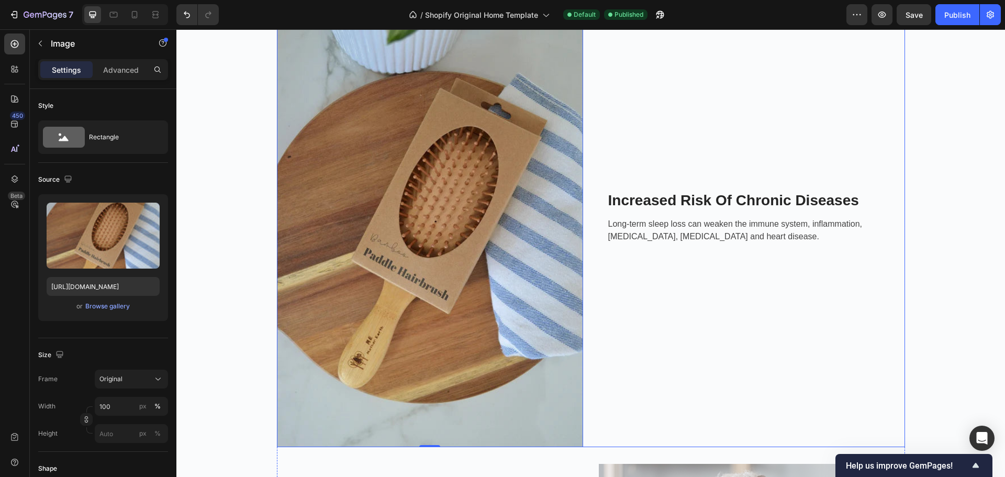
scroll to position [787, 0]
click at [138, 371] on button "Original" at bounding box center [131, 379] width 73 height 19
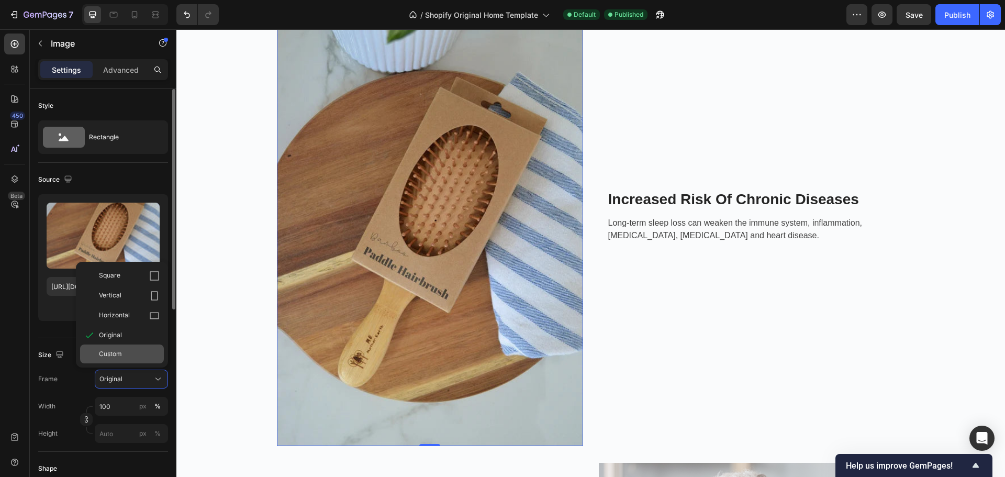
click at [125, 356] on div "Custom" at bounding box center [129, 353] width 61 height 9
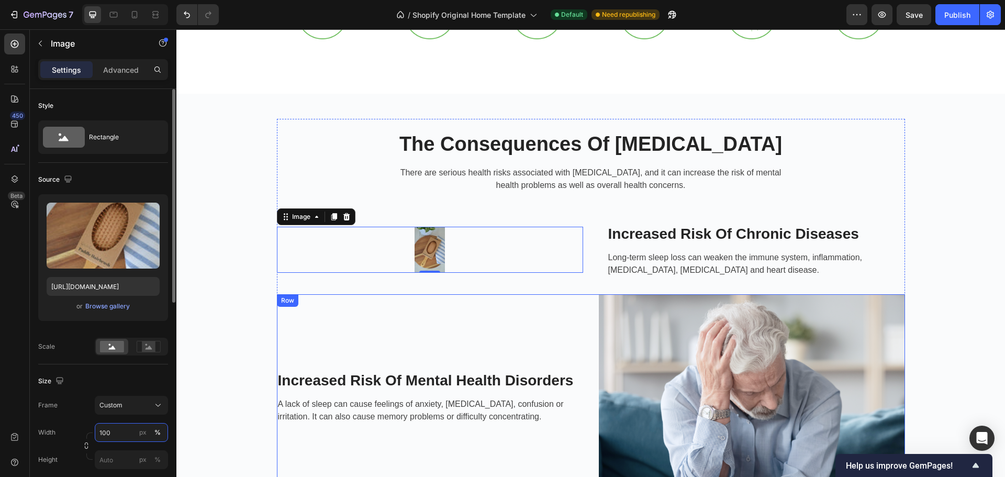
scroll to position [543, 0]
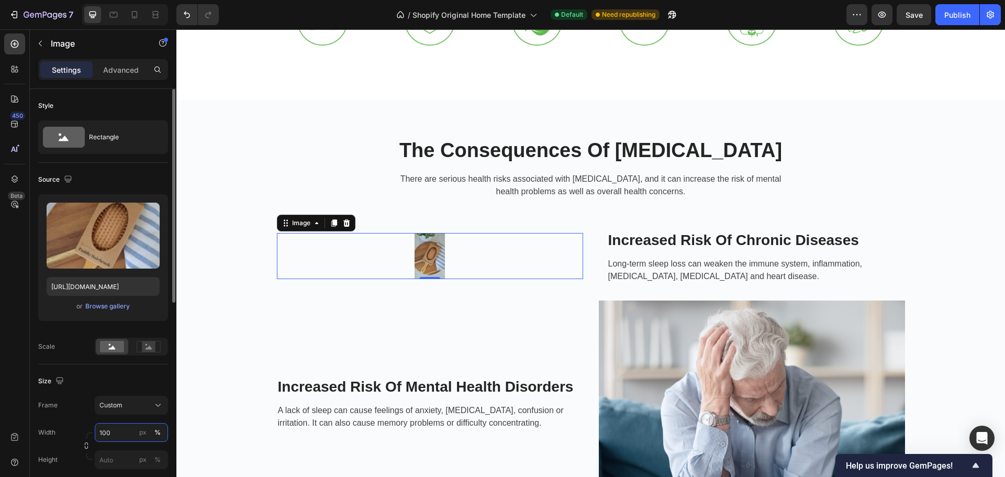
type input "101"
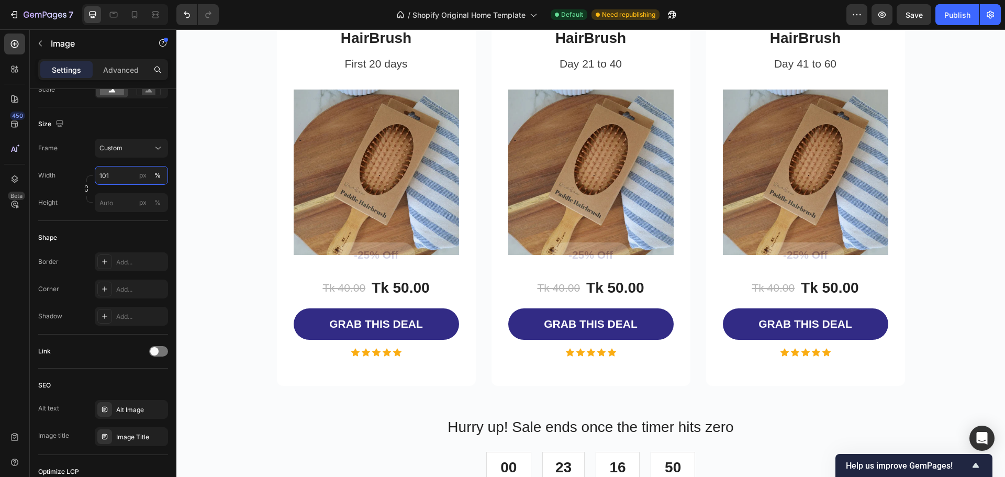
scroll to position [2061, 0]
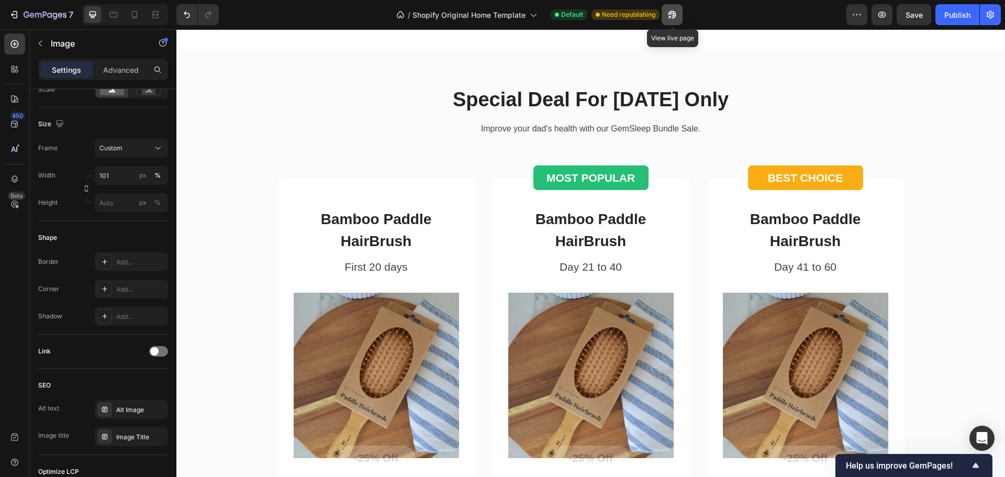
click at [677, 11] on icon "button" at bounding box center [672, 14] width 10 height 10
